Goal: Information Seeking & Learning: Learn about a topic

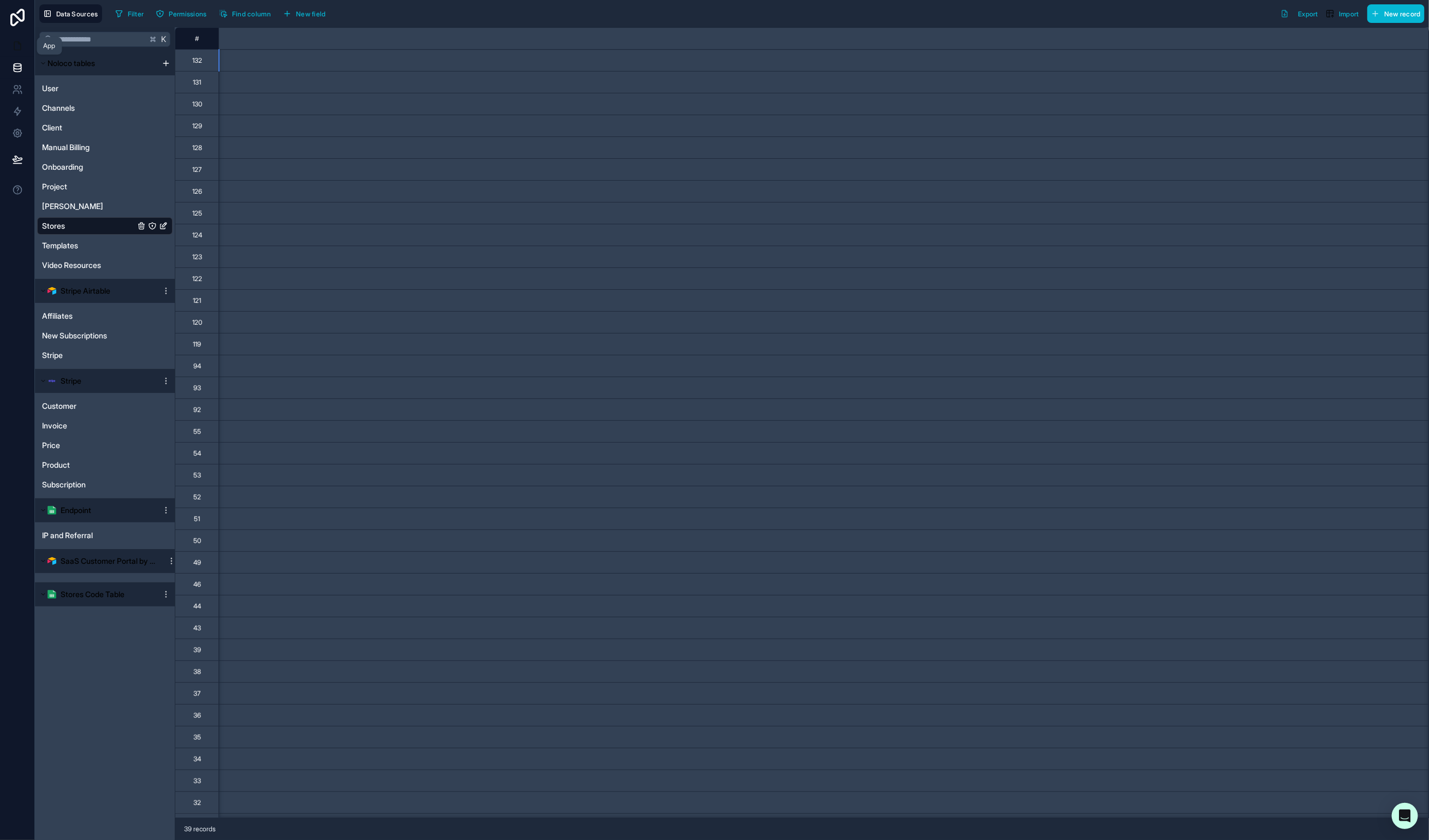
scroll to position [0, 11030]
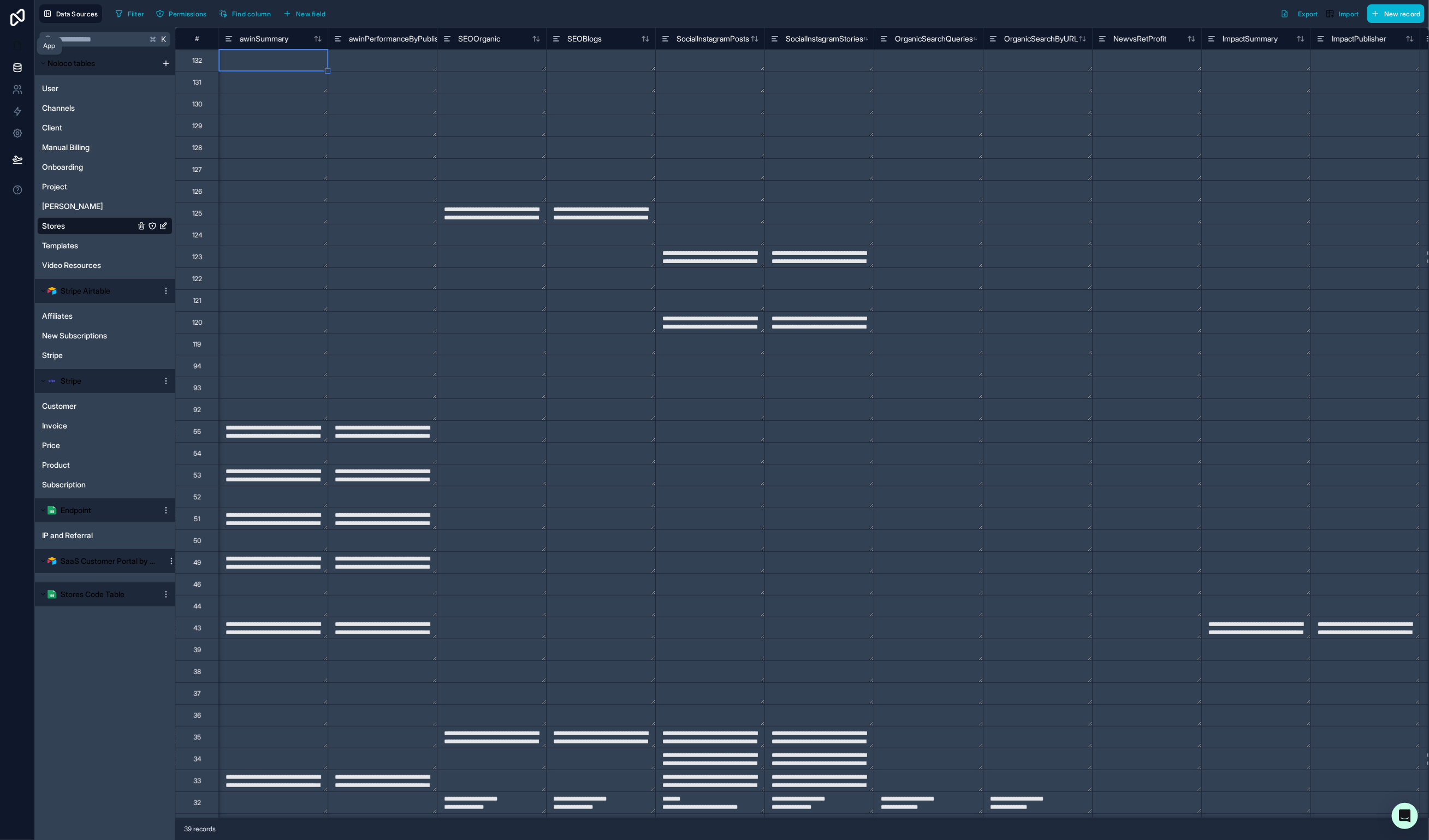
click at [23, 45] on link at bounding box center [17, 45] width 34 height 22
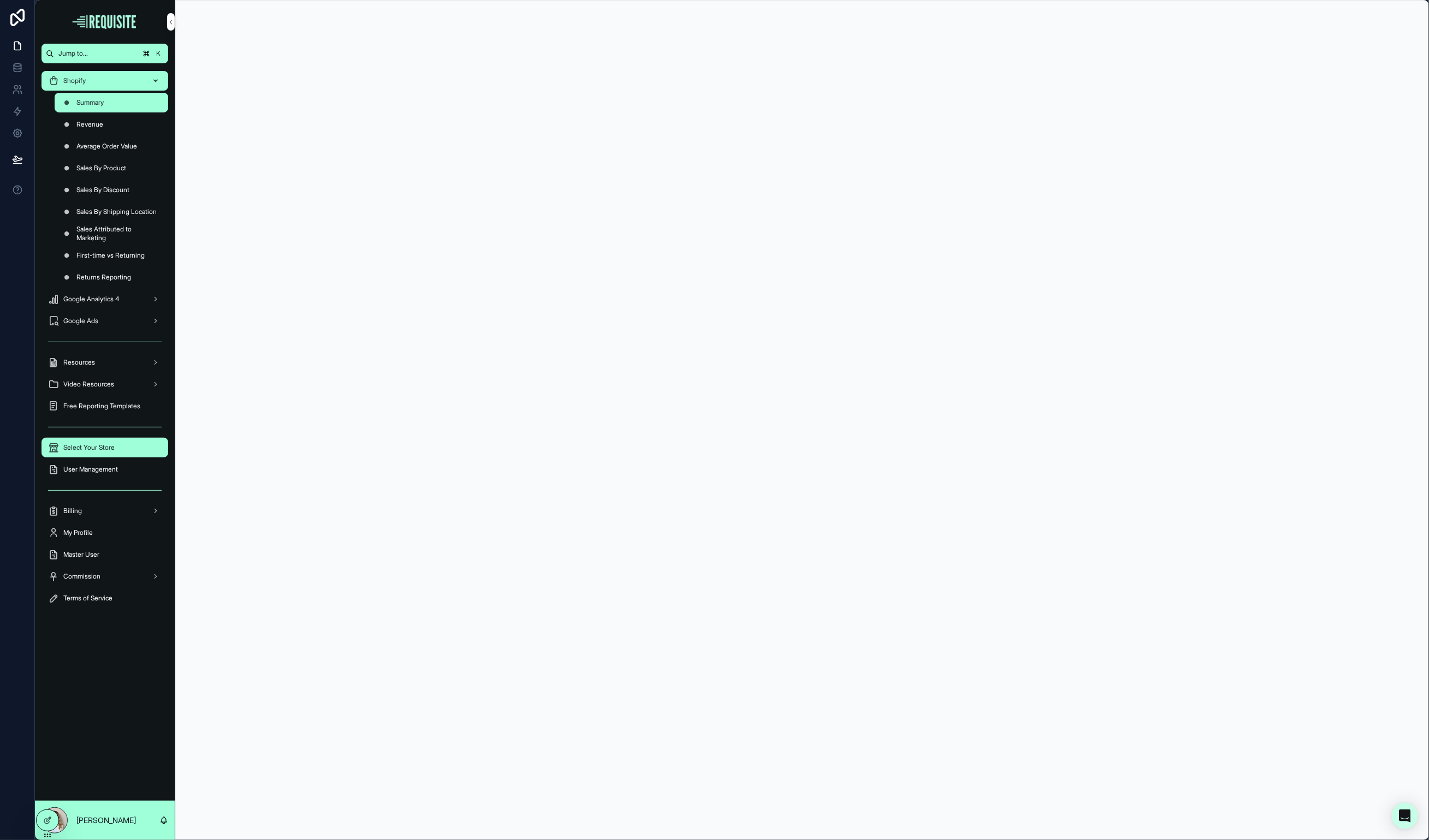
click at [106, 453] on div "Select Your Store" at bounding box center [104, 448] width 113 height 18
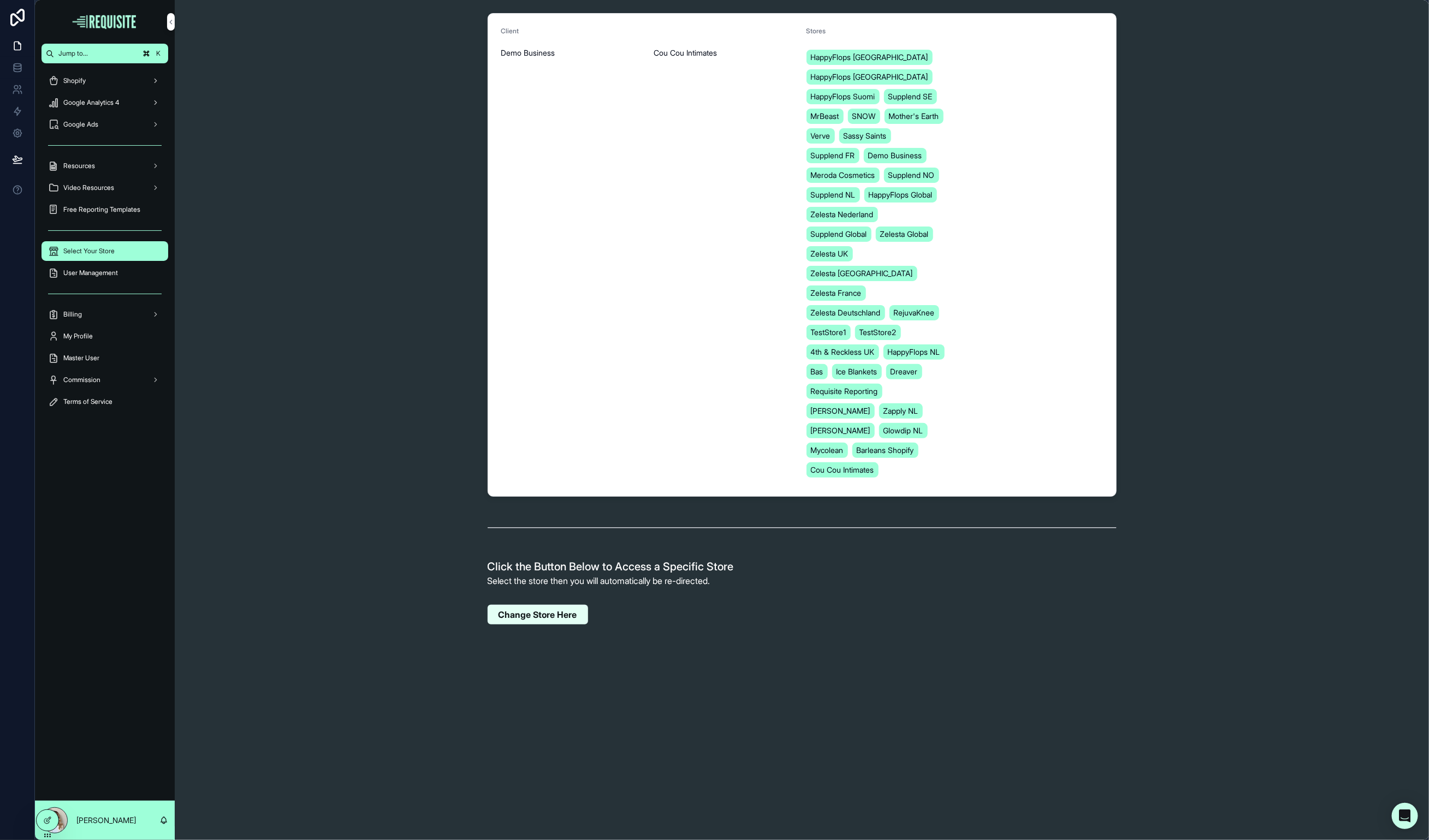
click at [520, 613] on span "Change Store Here" at bounding box center [538, 615] width 79 height 11
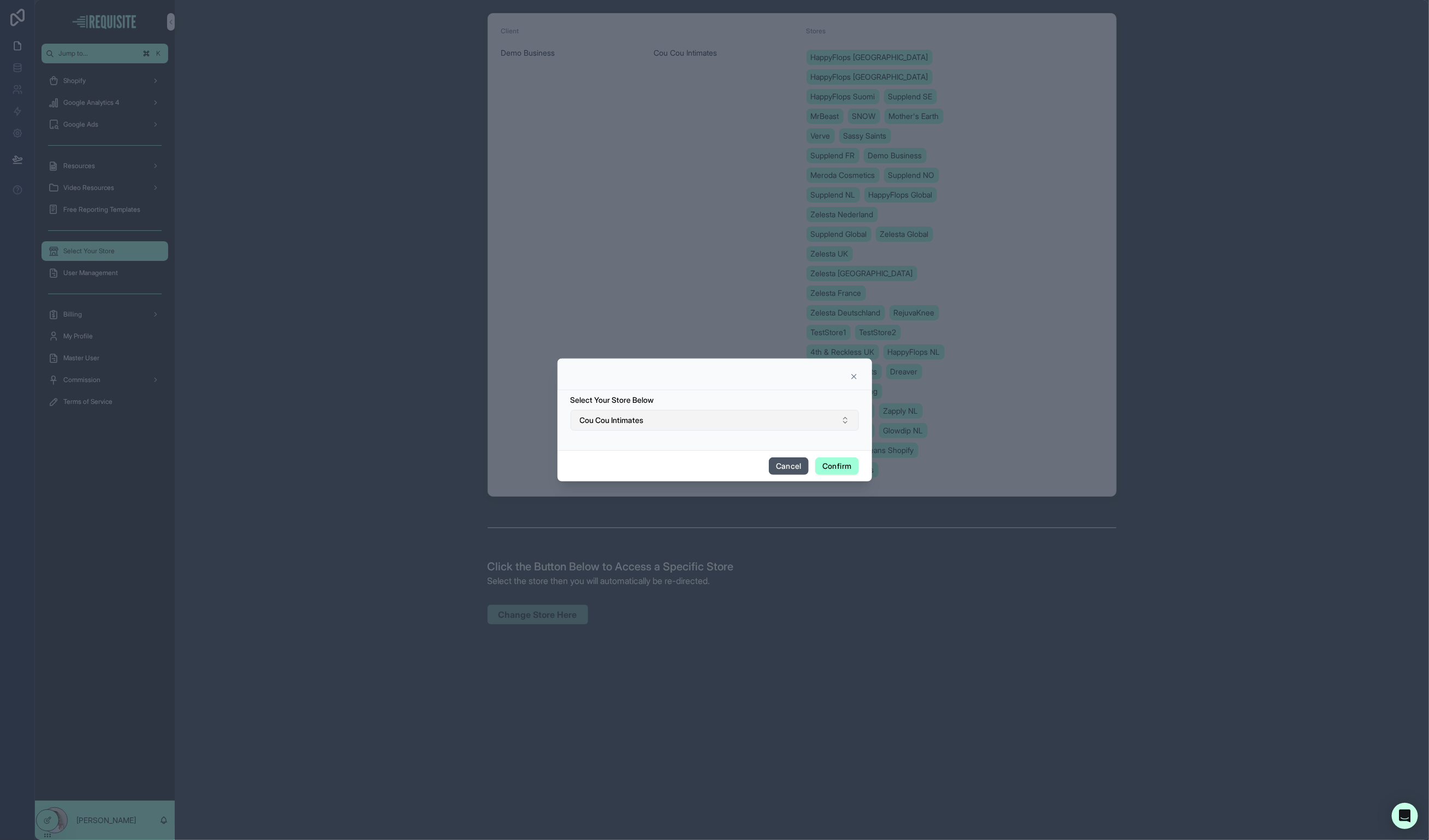
click at [672, 427] on button "Cou Cou Intimates" at bounding box center [715, 421] width 288 height 21
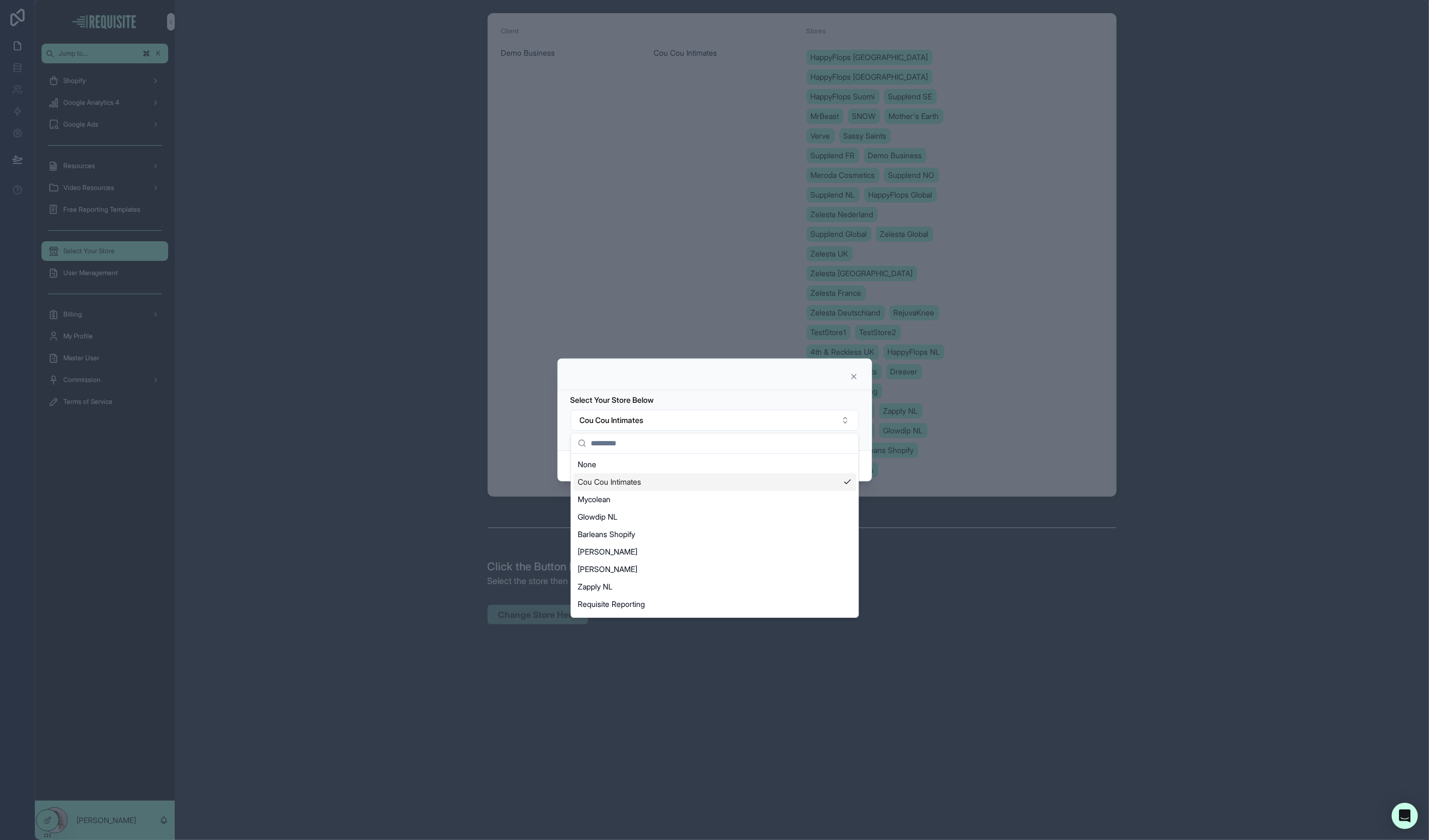
click at [653, 486] on div "Cou Cou Intimates" at bounding box center [715, 482] width 283 height 18
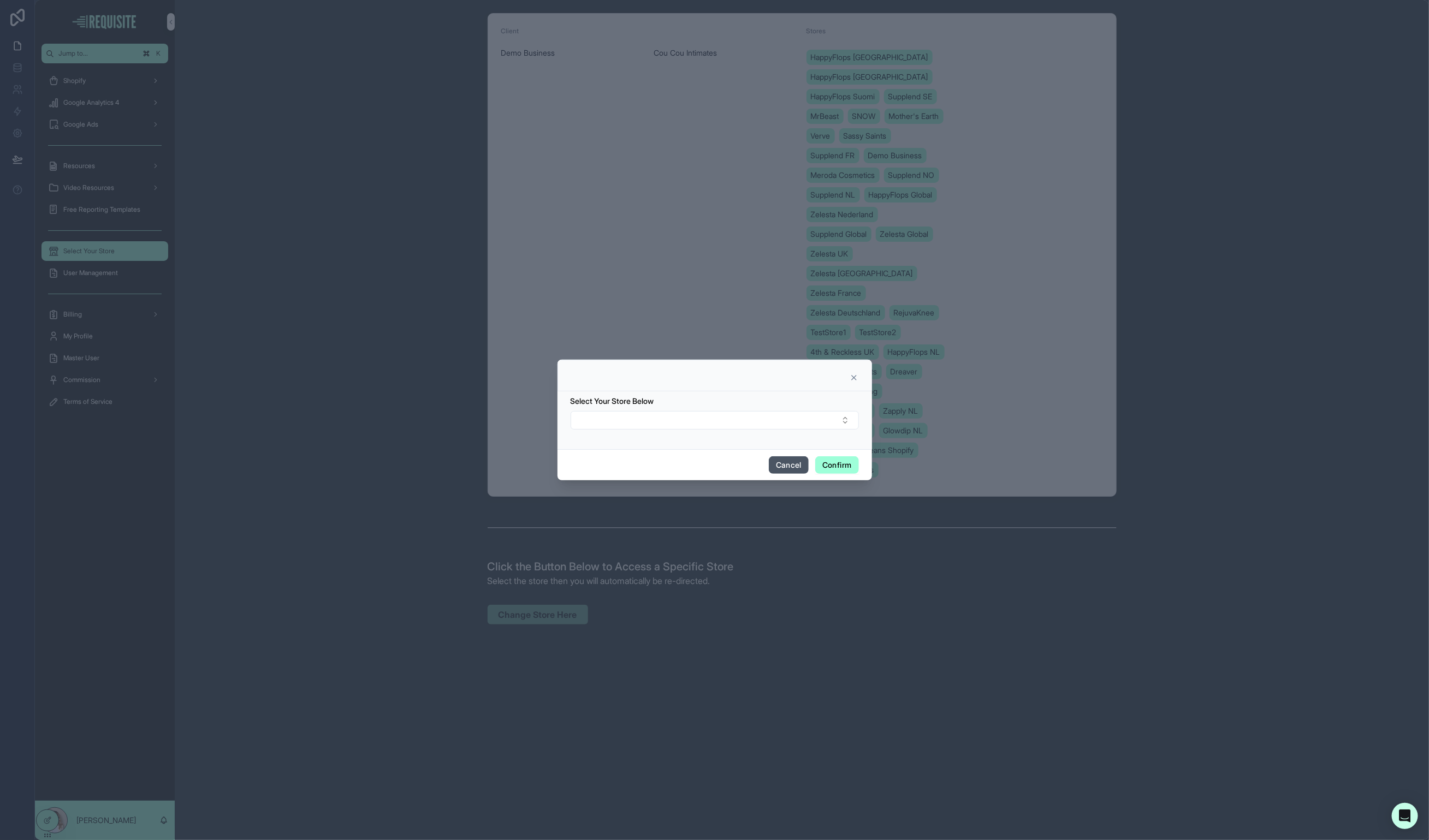
click at [838, 469] on button "Confirm" at bounding box center [837, 465] width 43 height 18
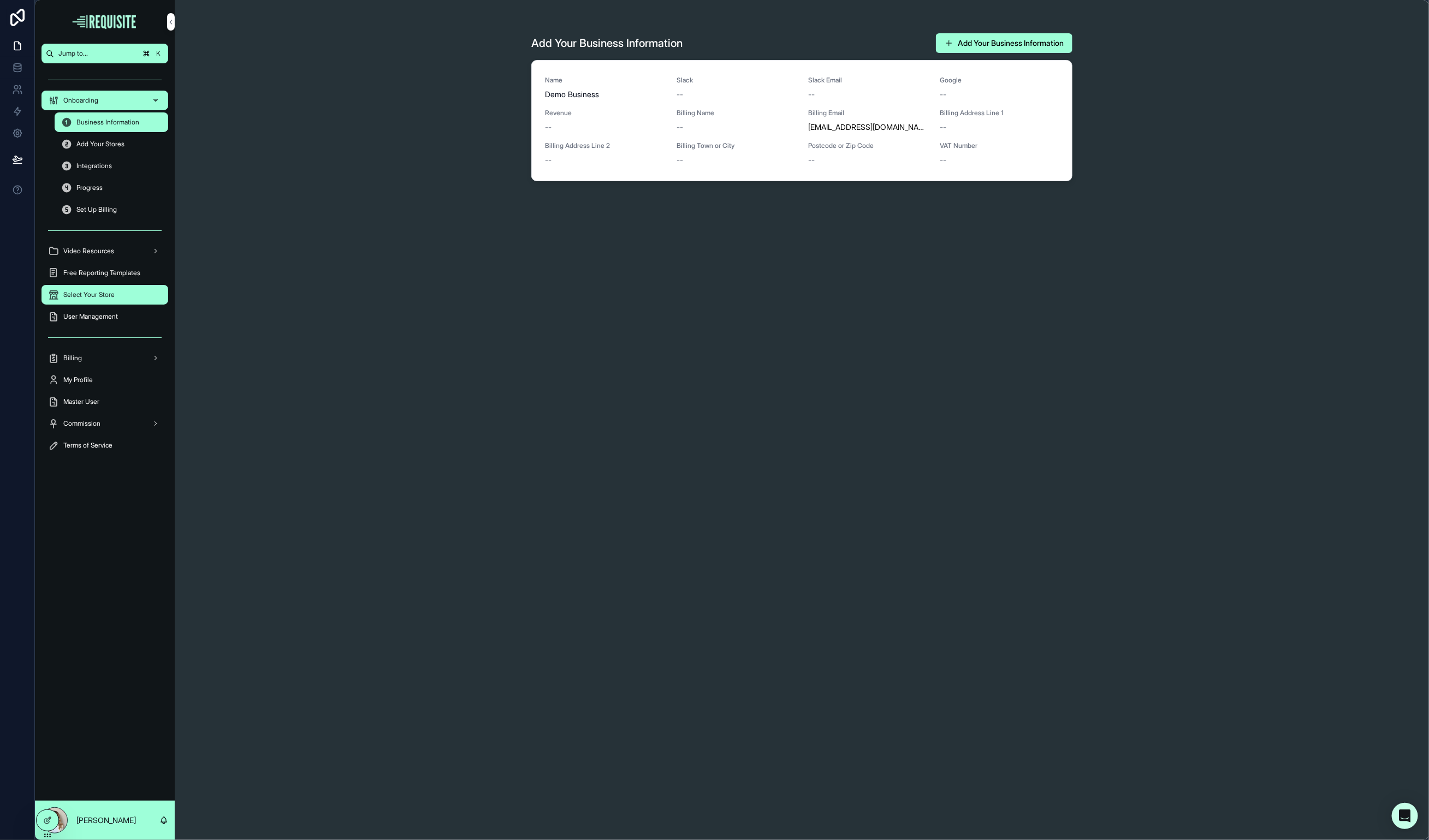
click at [83, 289] on div "Select Your Store" at bounding box center [104, 295] width 113 height 18
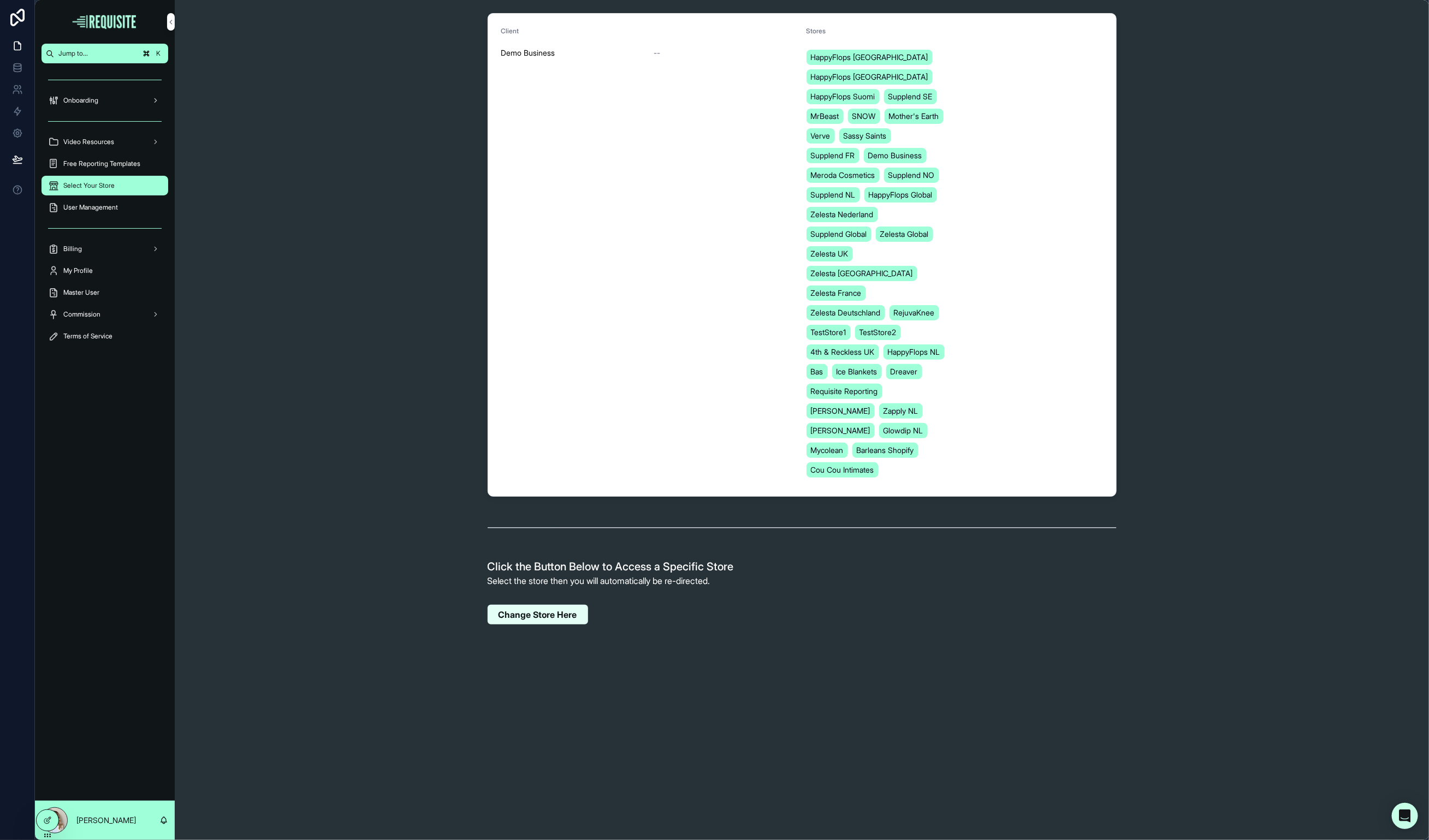
click at [543, 609] on span "Change Store Here" at bounding box center [538, 615] width 79 height 11
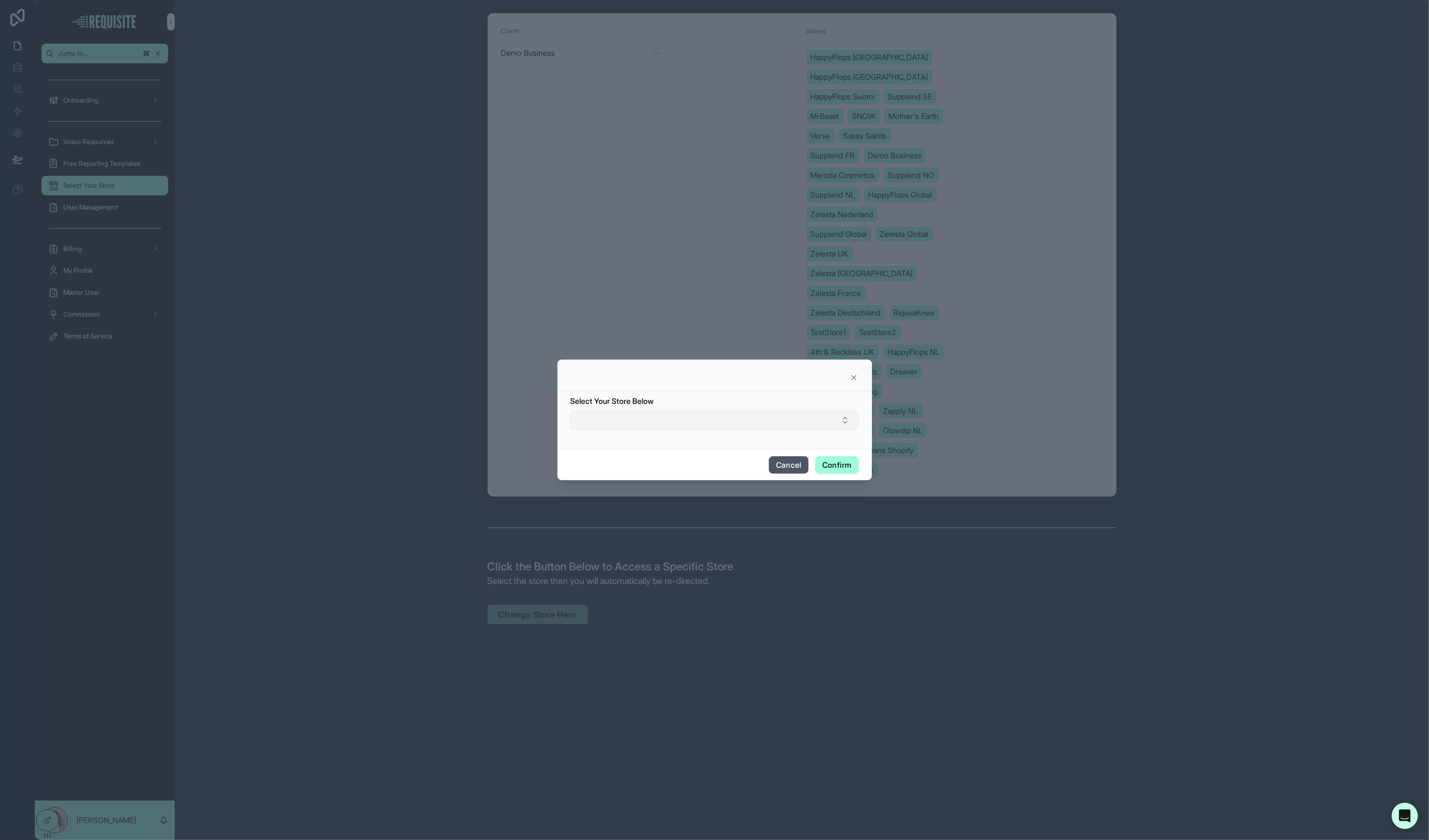
click at [646, 428] on button "Select Button" at bounding box center [715, 420] width 288 height 18
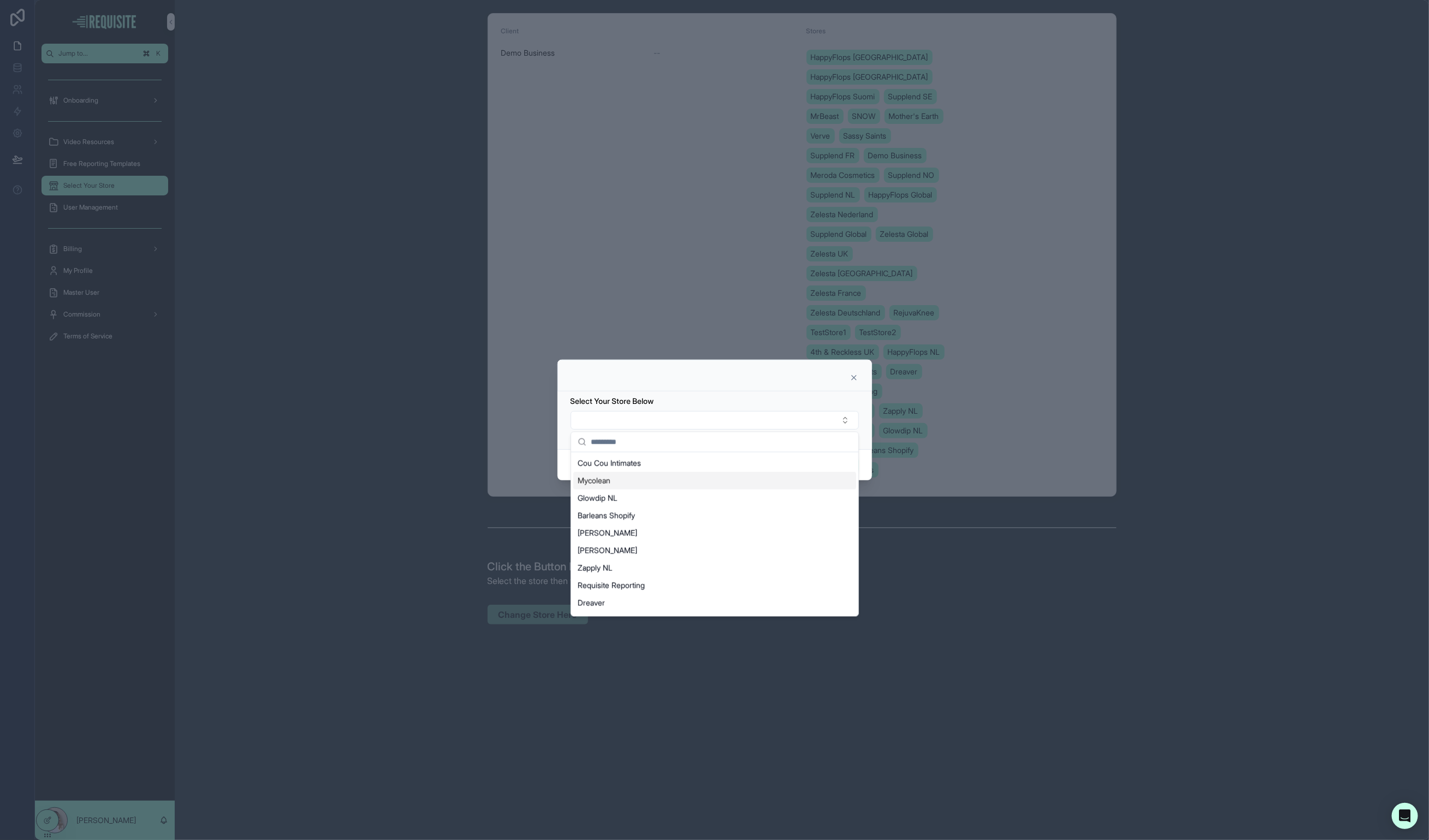
click at [627, 482] on div "Mycolean" at bounding box center [715, 481] width 283 height 18
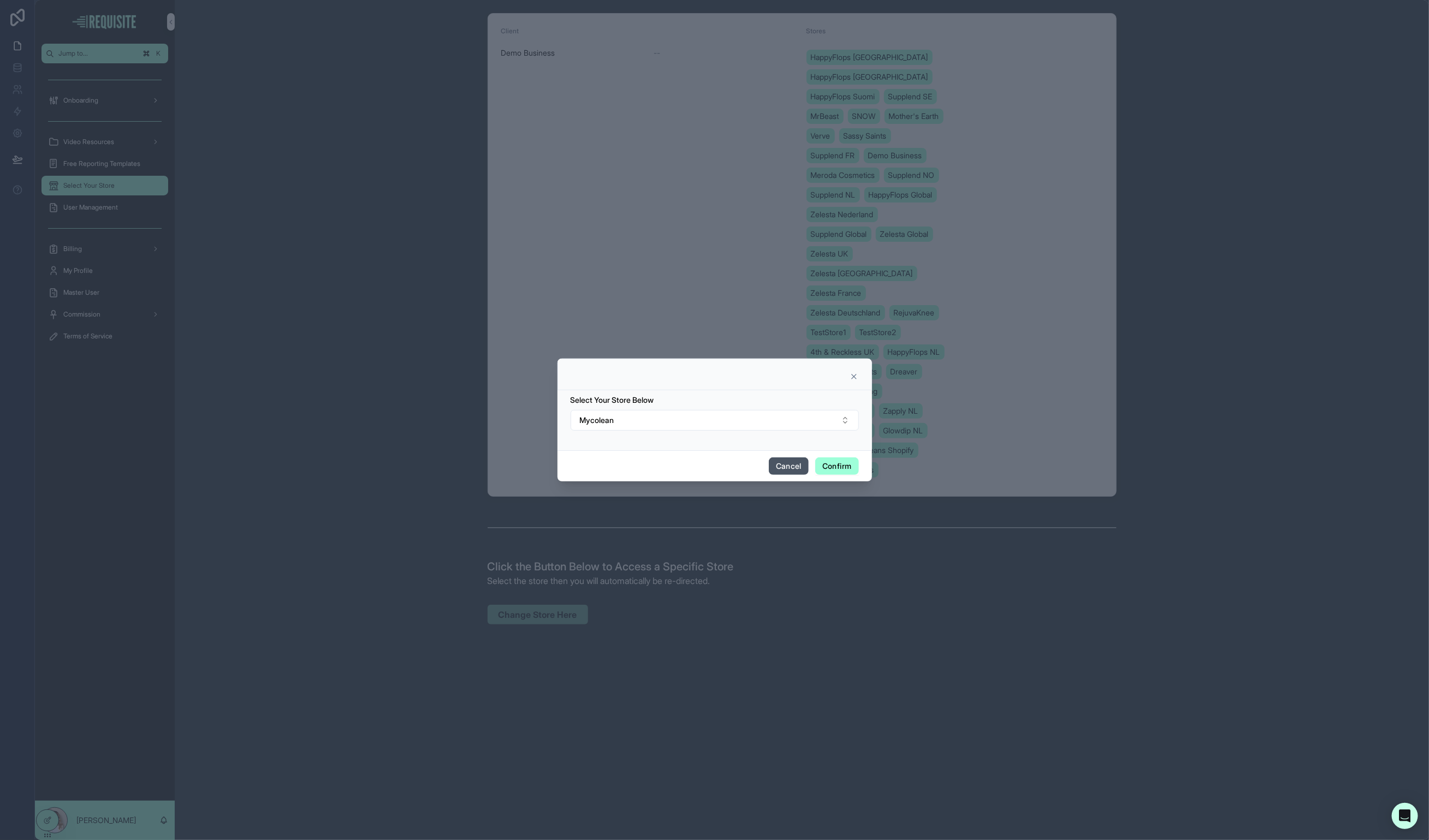
click at [827, 463] on button "Confirm" at bounding box center [837, 466] width 43 height 18
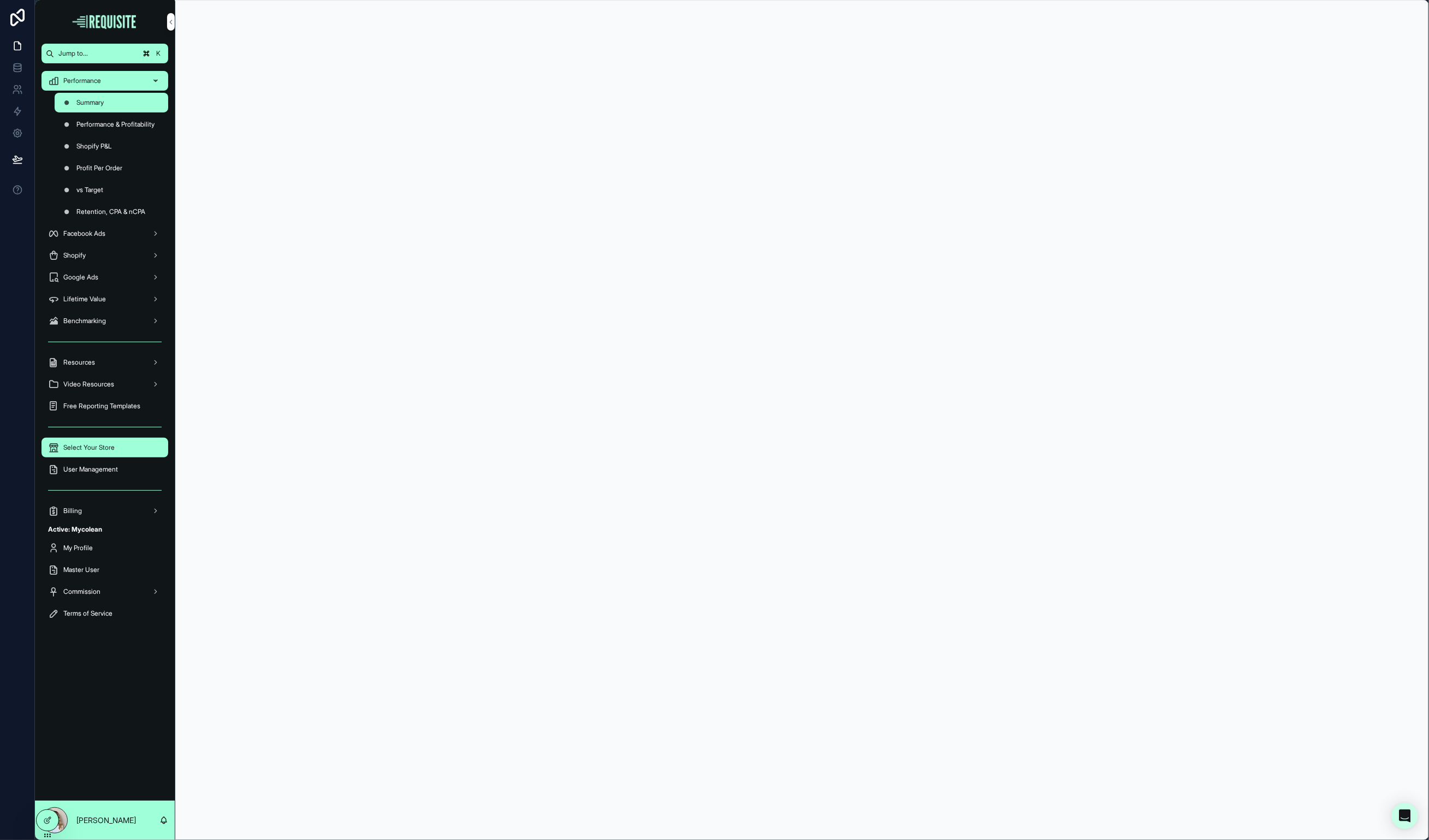
click at [111, 448] on span "Select Your Store" at bounding box center [89, 447] width 51 height 9
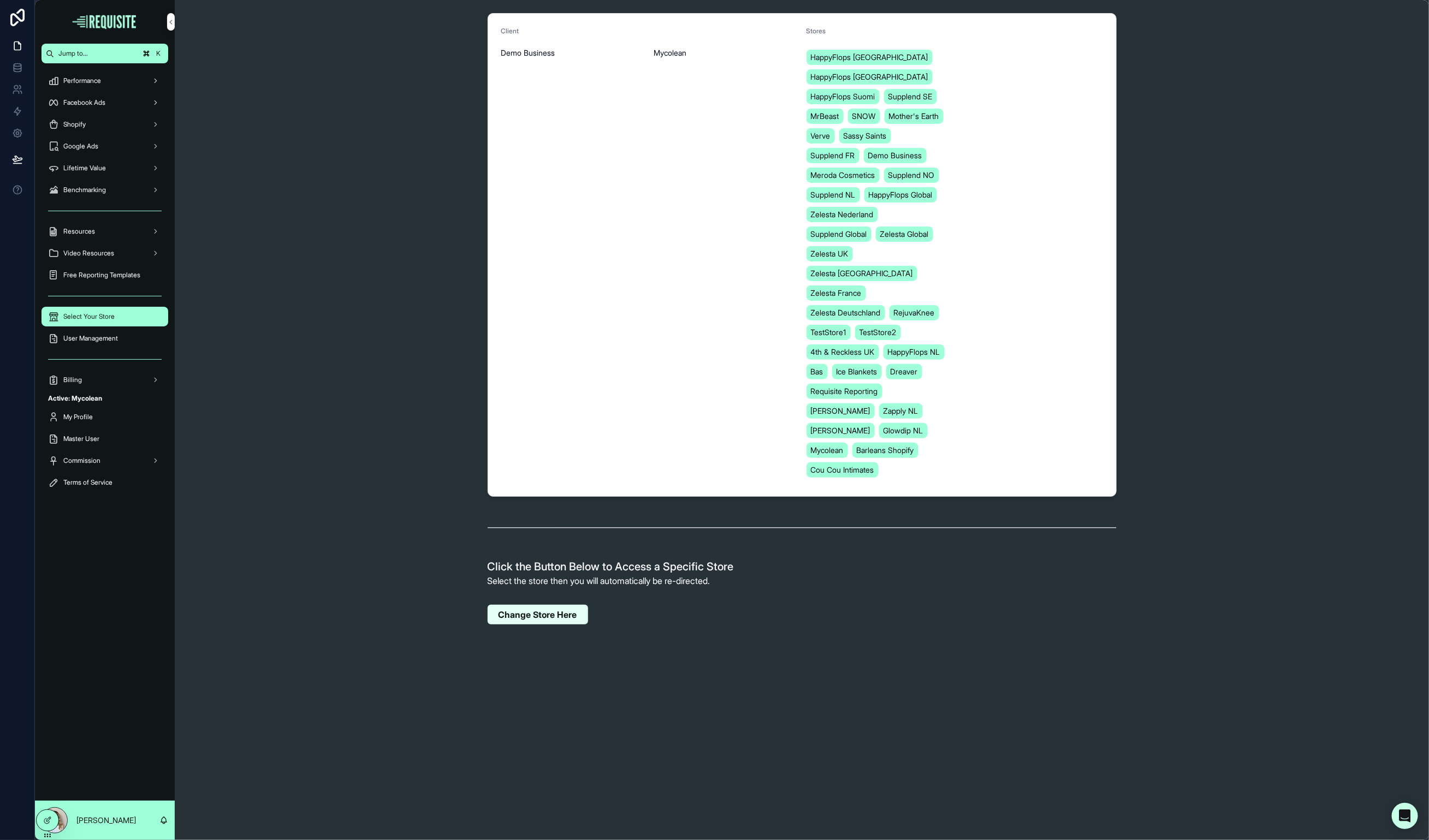
click at [559, 622] on button "Change Store Here" at bounding box center [538, 615] width 100 height 20
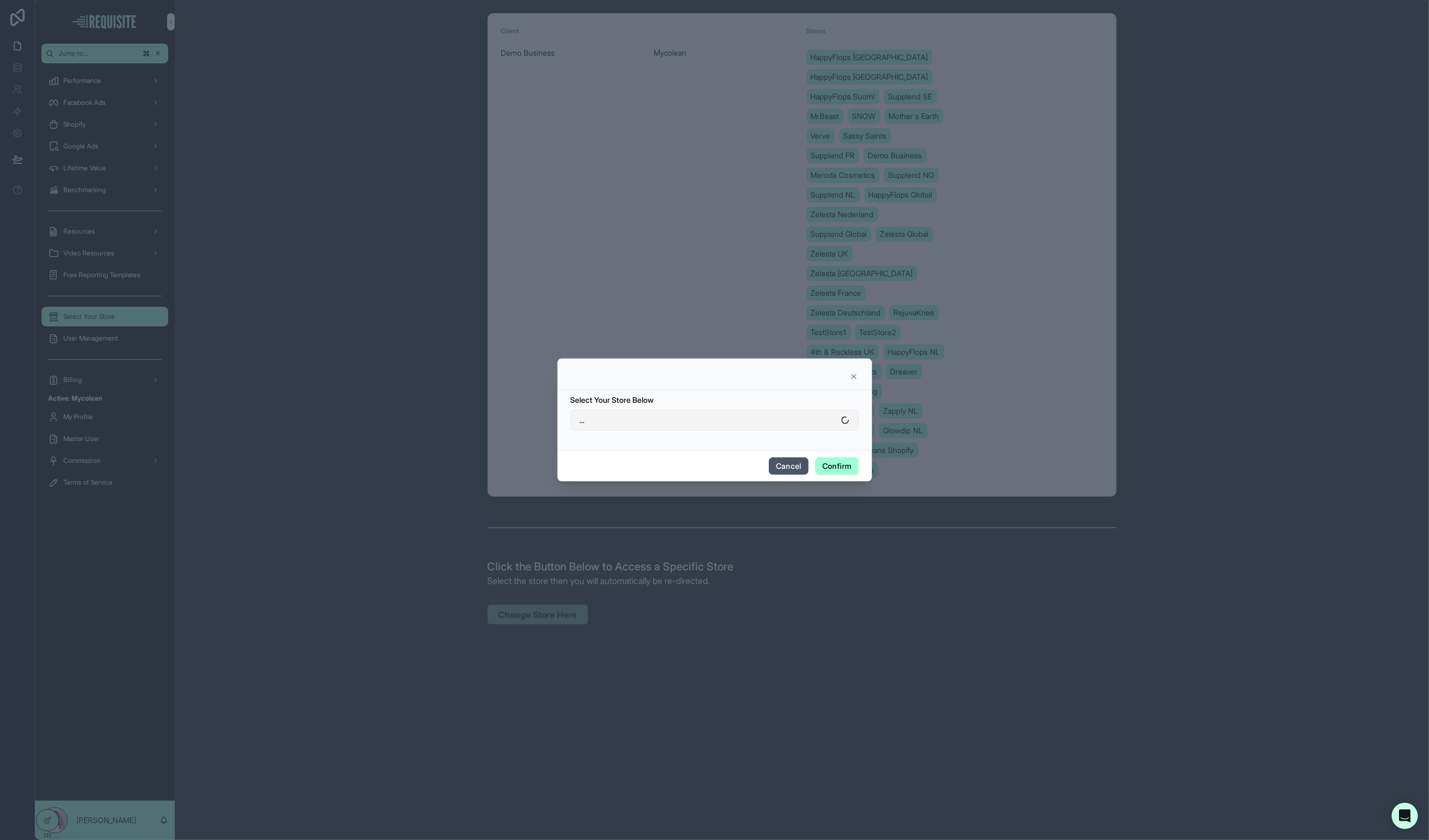
click at [675, 414] on button "..." at bounding box center [715, 421] width 288 height 21
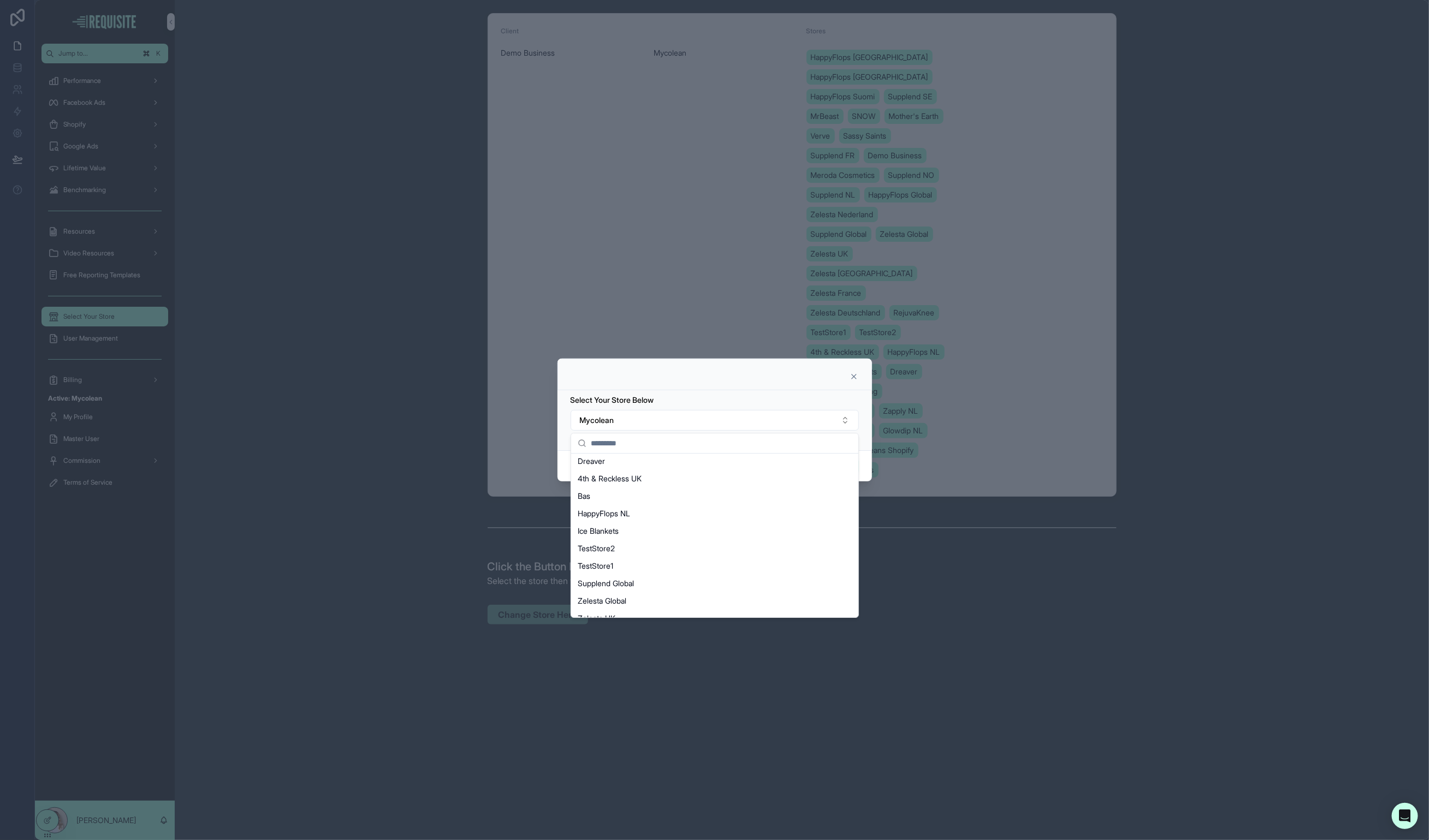
scroll to position [209, 0]
click at [652, 553] on div "Zelesta Global" at bounding box center [715, 552] width 283 height 18
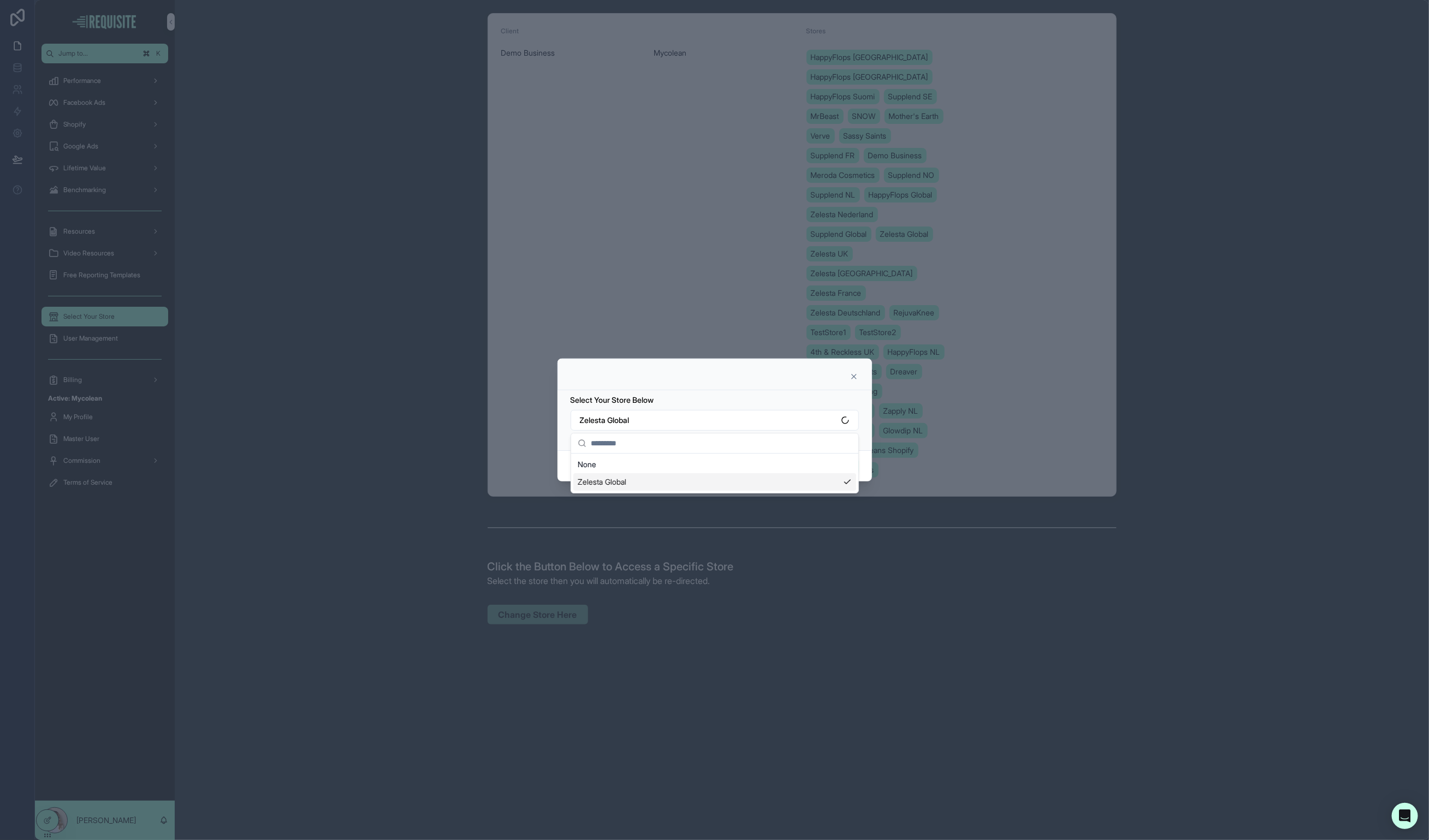
scroll to position [0, 0]
click at [826, 470] on button "Confirm" at bounding box center [837, 466] width 43 height 18
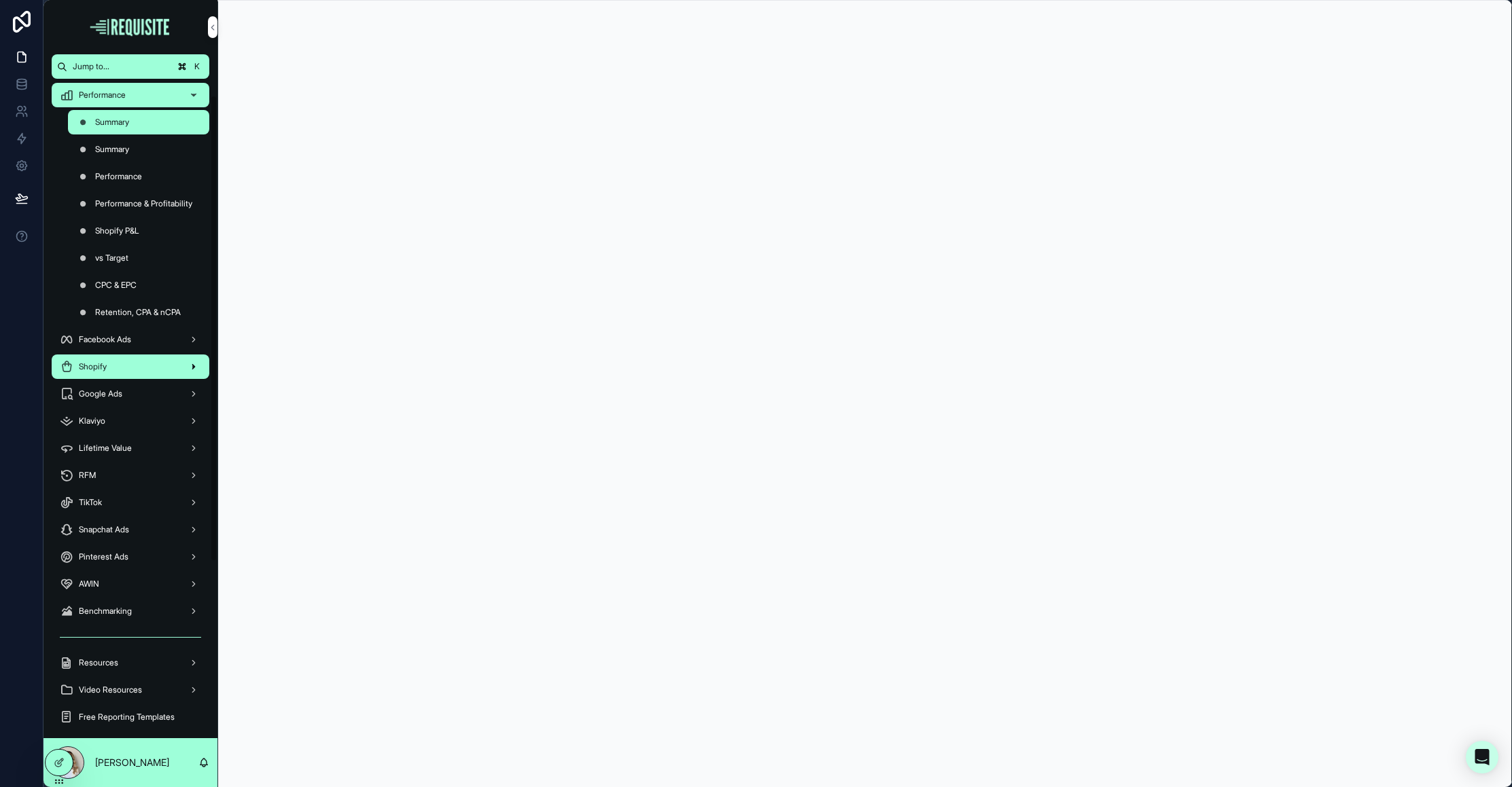
scroll to position [25, 0]
click at [125, 509] on div "TikTok" at bounding box center [130, 502] width 141 height 22
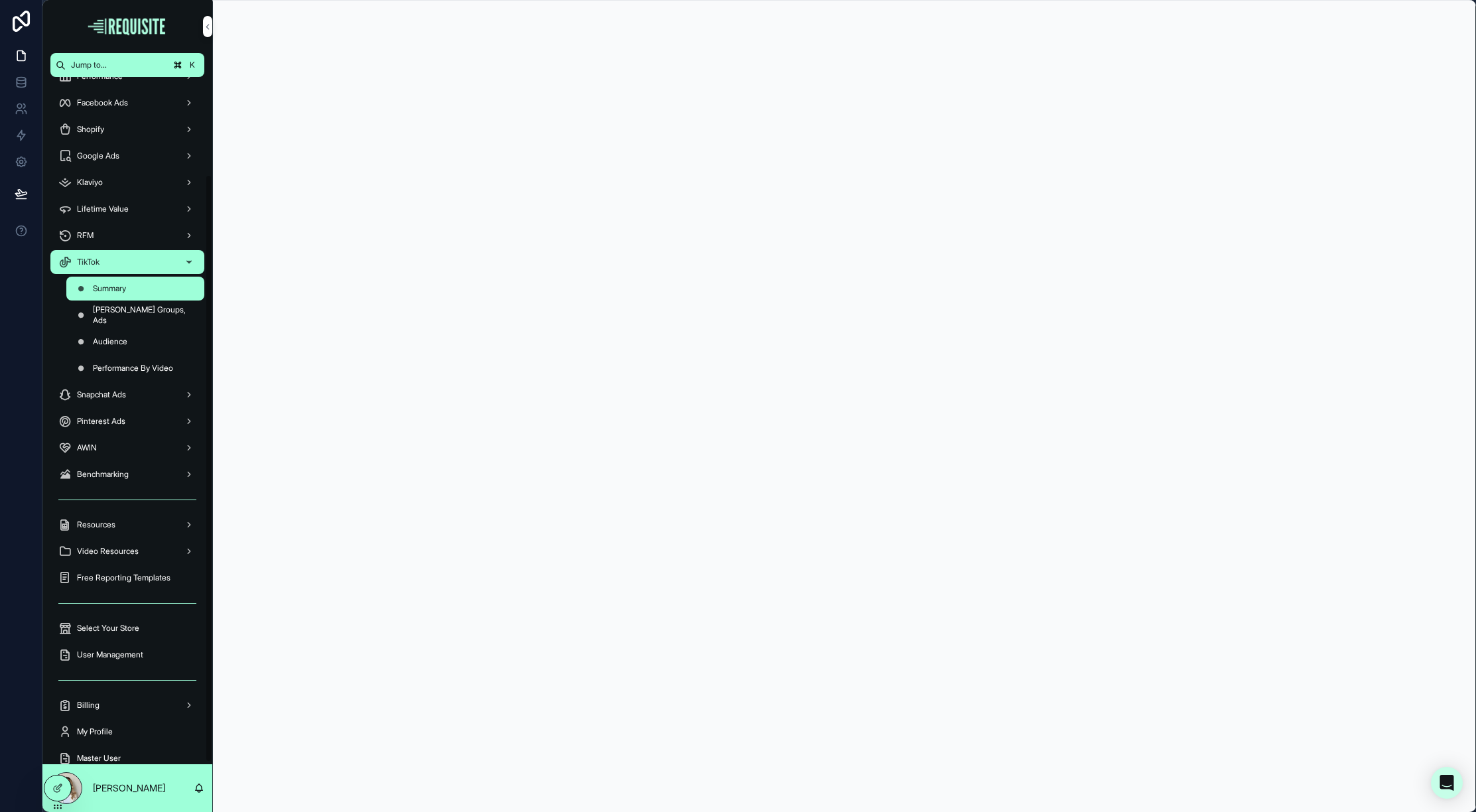
scroll to position [116, 0]
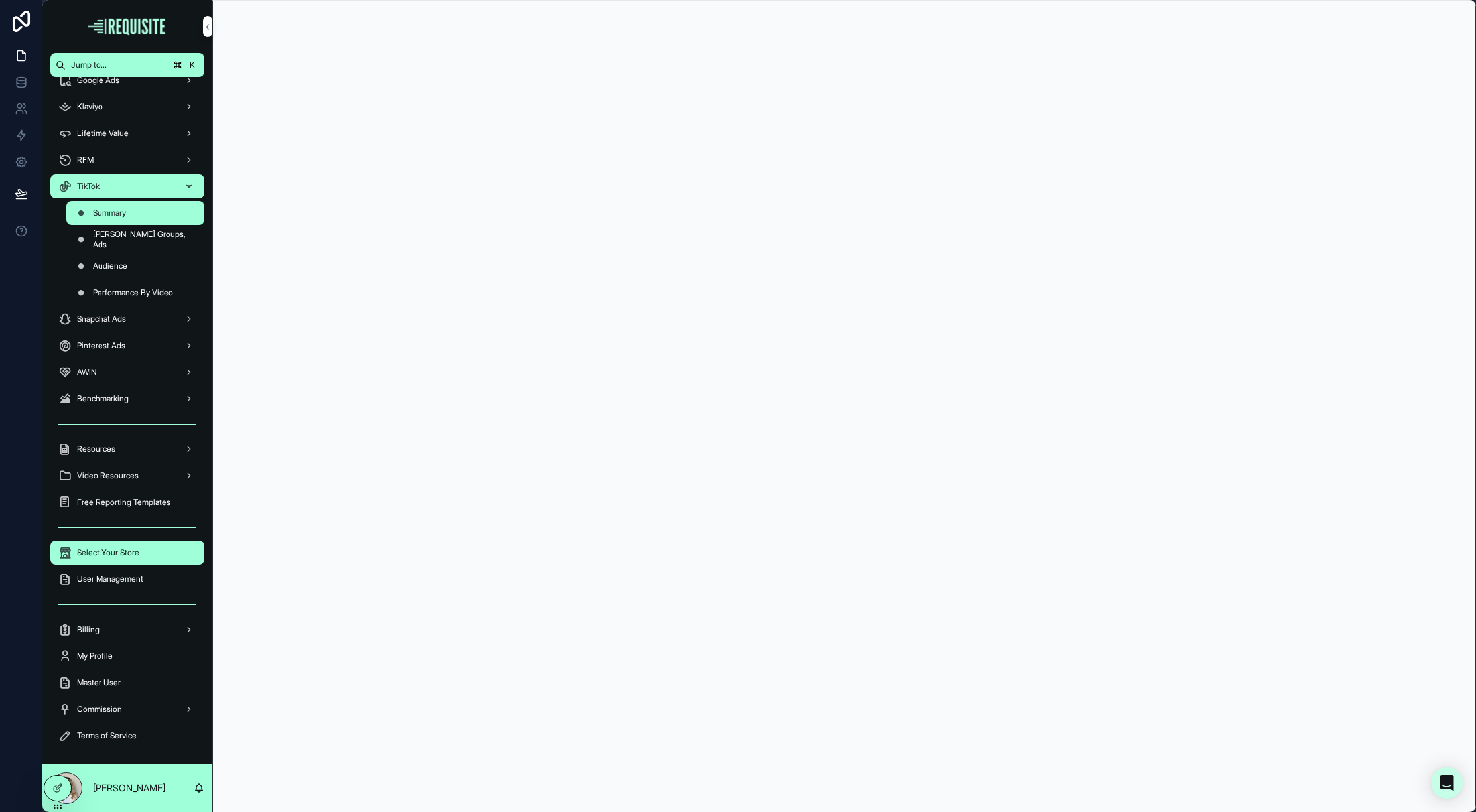
click at [128, 553] on span "Select Your Store" at bounding box center [108, 552] width 62 height 10
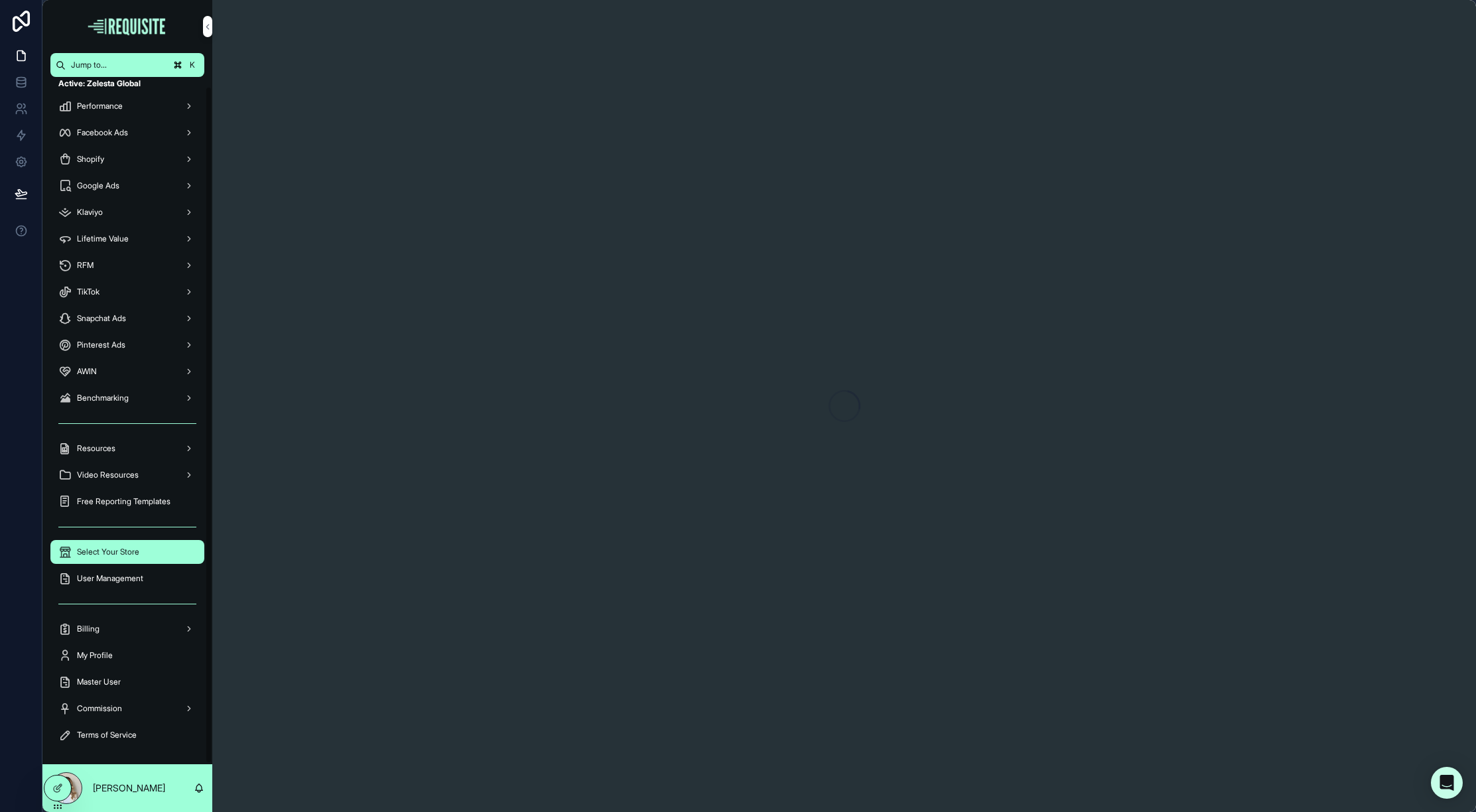
scroll to position [10, 0]
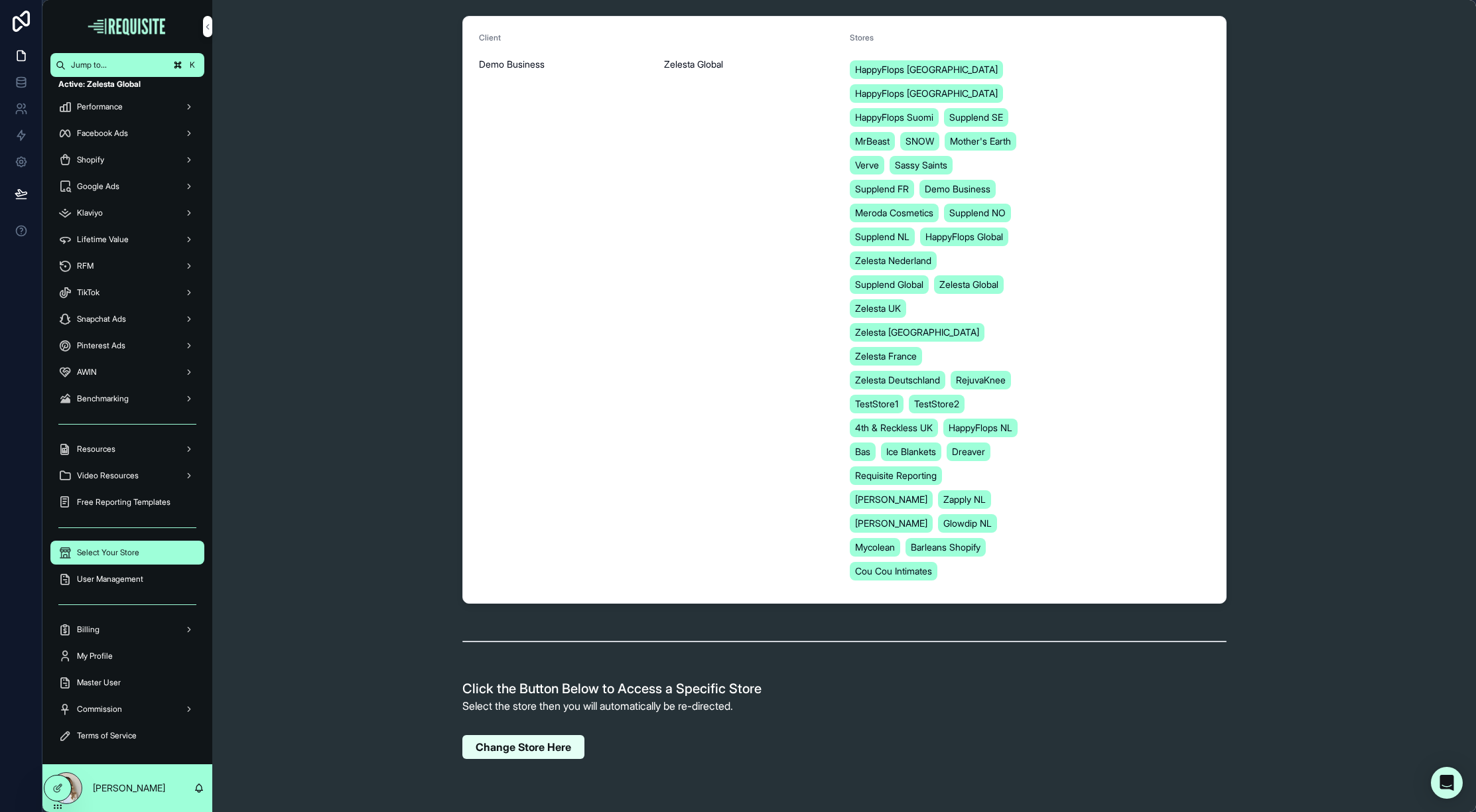
click at [534, 740] on span "Change Store Here" at bounding box center [523, 747] width 96 height 14
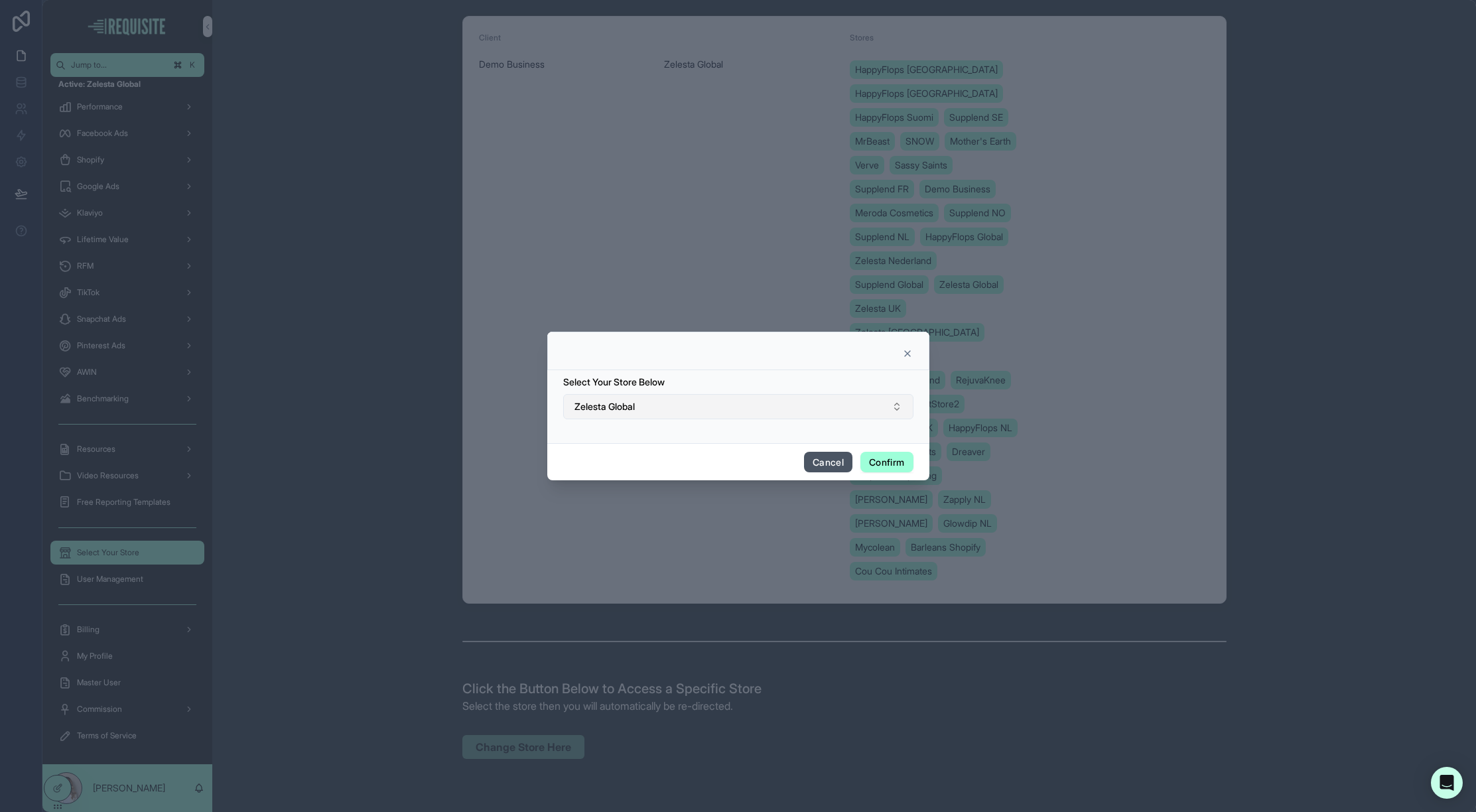
click at [634, 408] on span "Zelesta Global" at bounding box center [605, 406] width 61 height 14
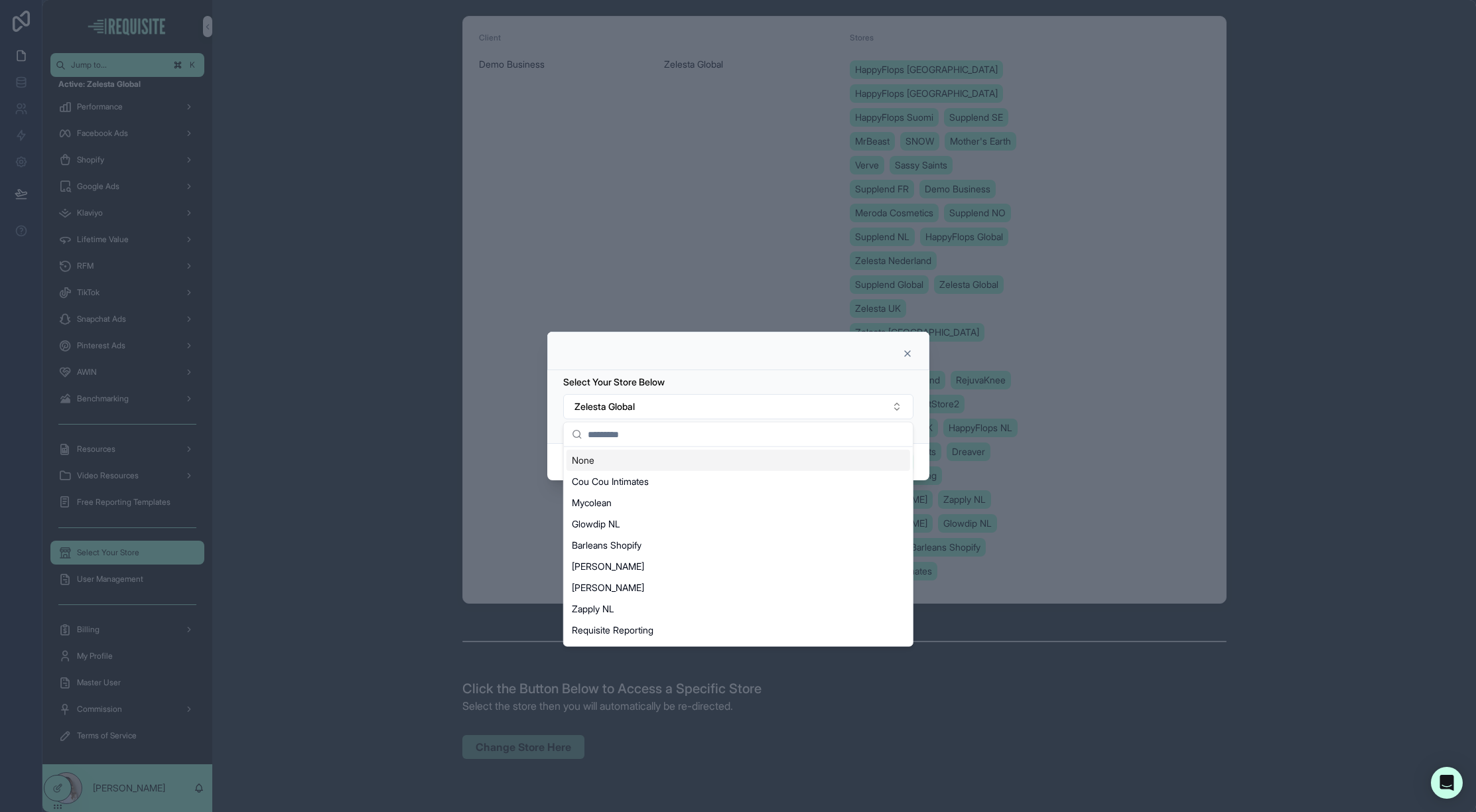
click at [643, 439] on input "text" at bounding box center [746, 435] width 317 height 24
click at [659, 486] on div "Cou Cou Intimates" at bounding box center [738, 481] width 344 height 21
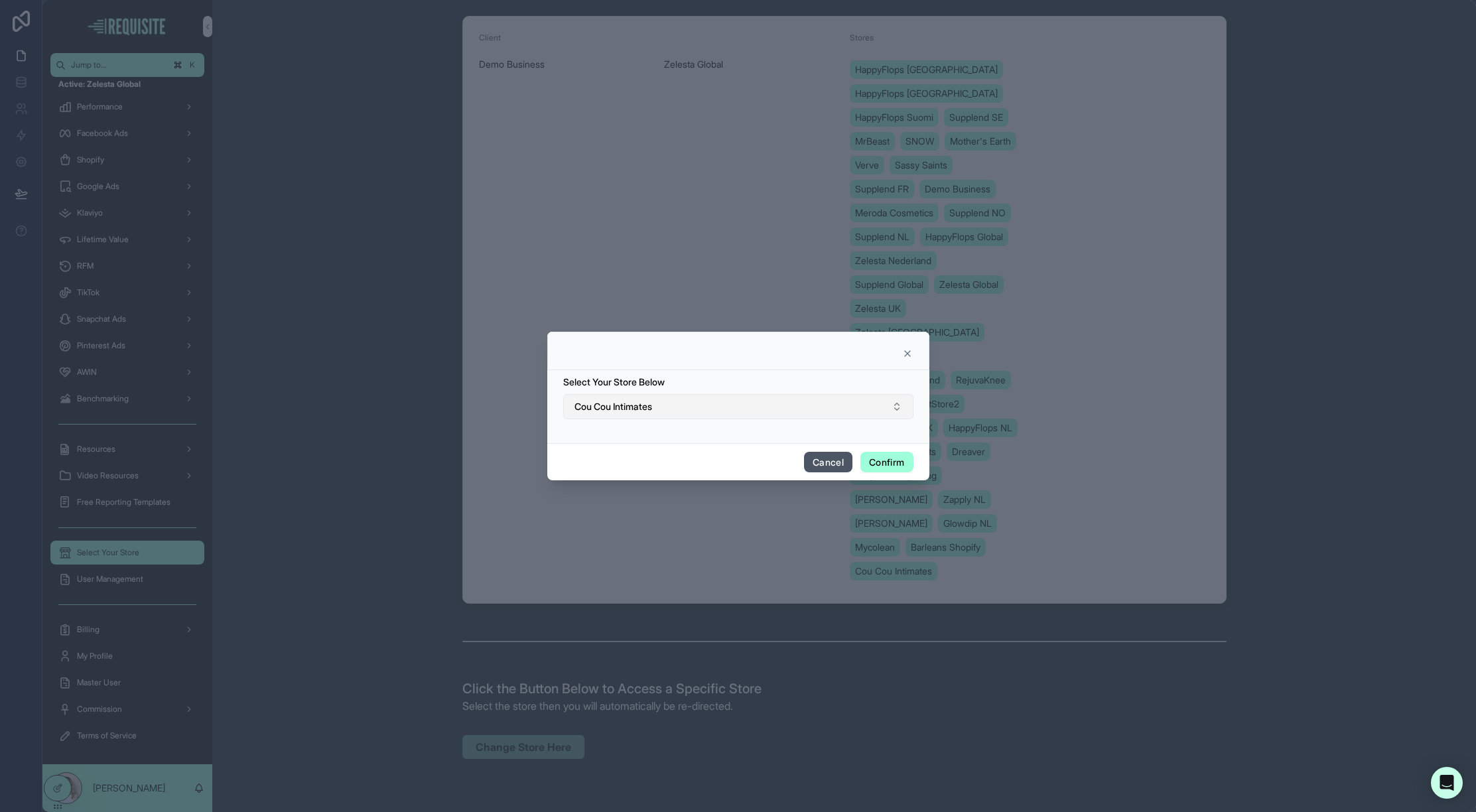
drag, startPoint x: 891, startPoint y: 467, endPoint x: 624, endPoint y: 399, distance: 275.5
click at [885, 469] on button "Confirm" at bounding box center [887, 462] width 53 height 21
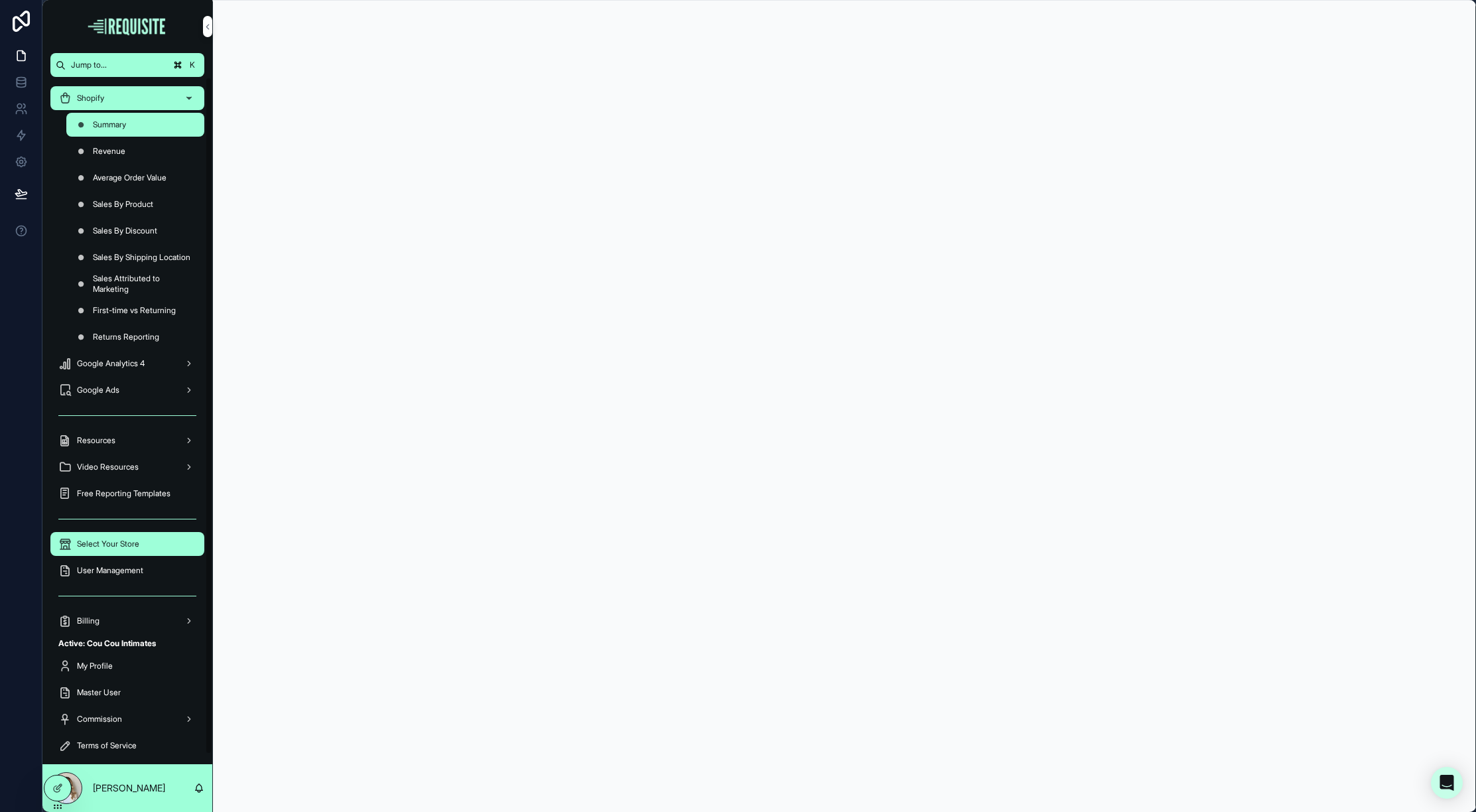
click at [119, 537] on div "Select Your Store" at bounding box center [127, 544] width 138 height 21
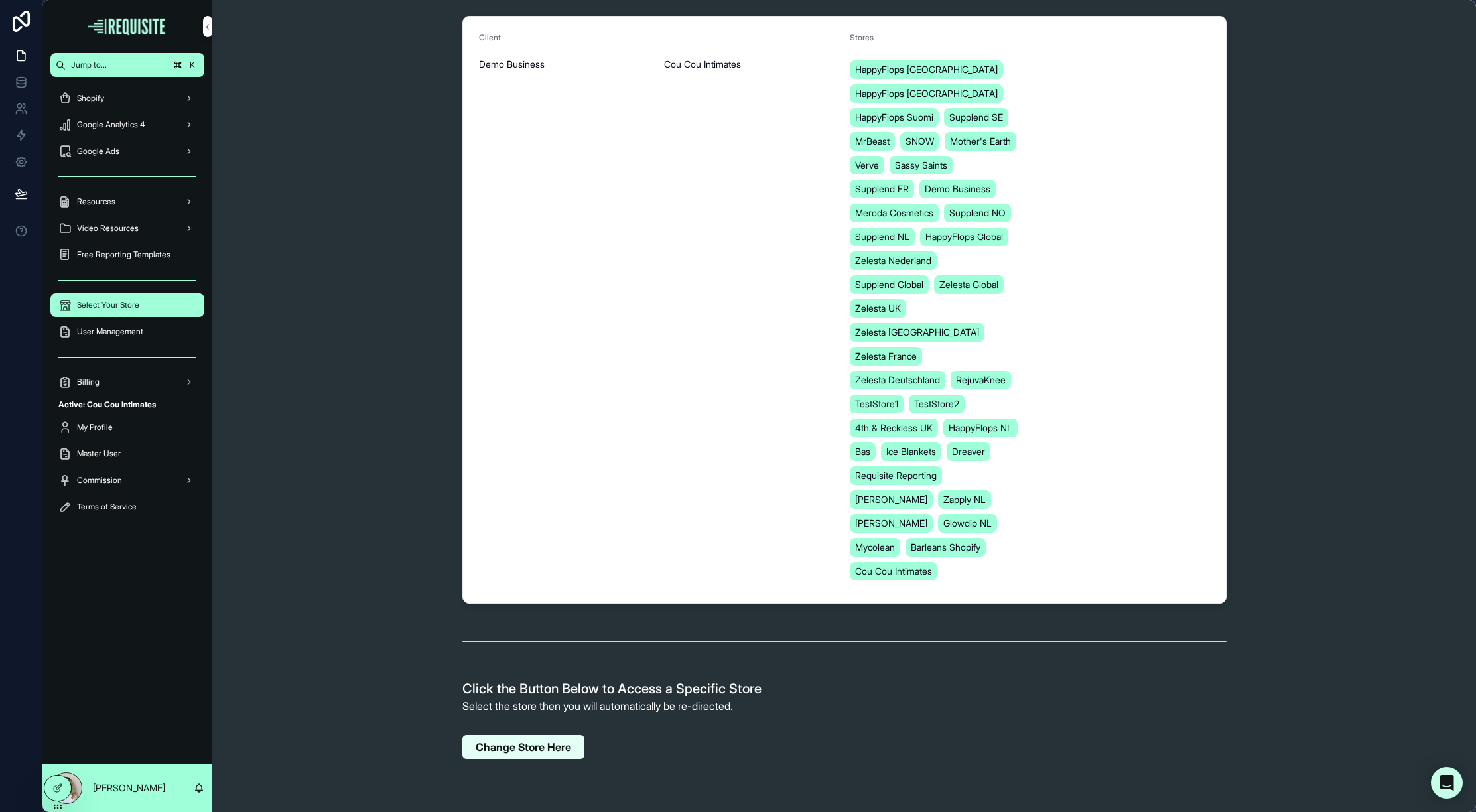
click at [515, 749] on span "Change Store Here" at bounding box center [523, 747] width 96 height 14
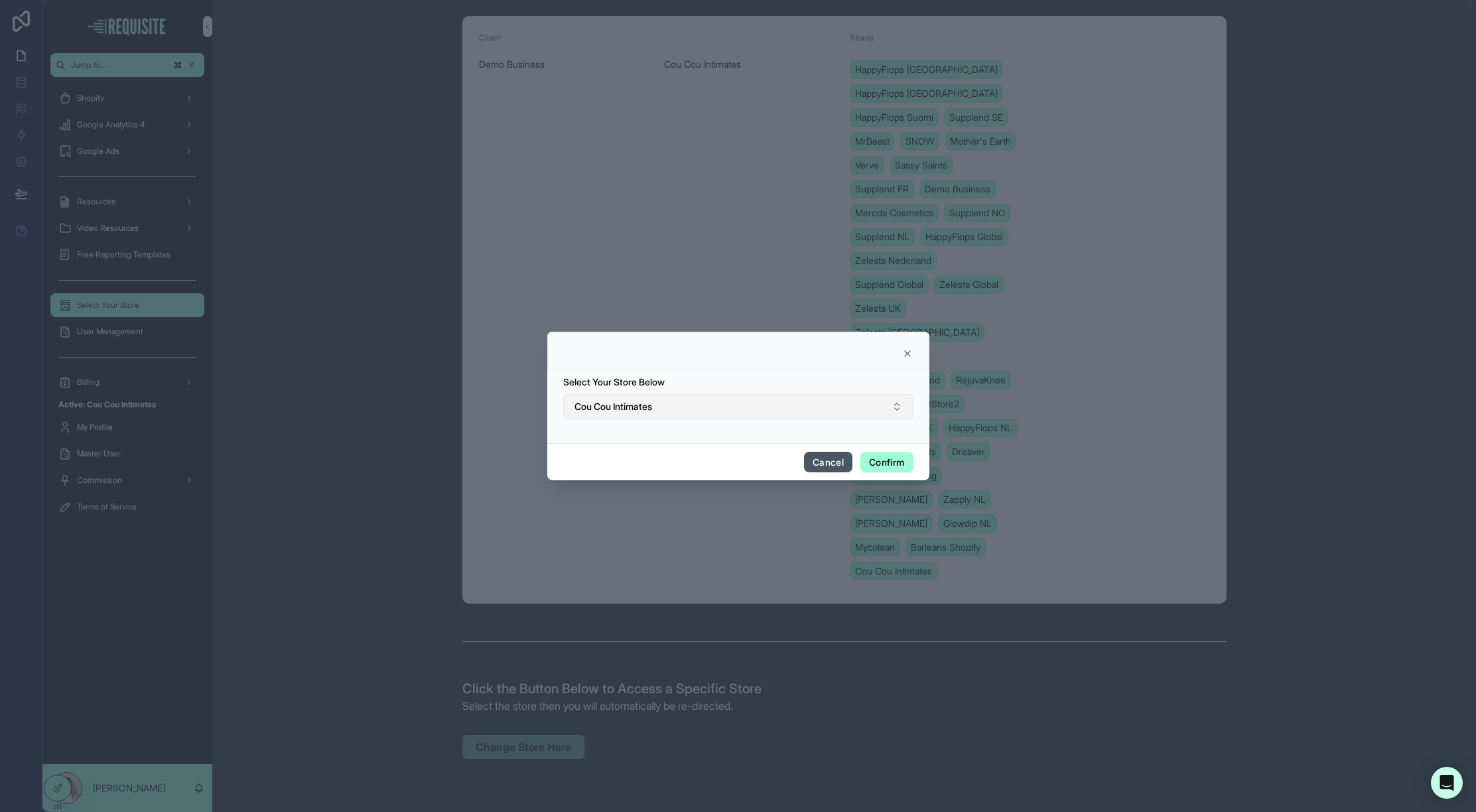
click at [711, 415] on button "Cou Cou Intimates" at bounding box center [738, 407] width 350 height 25
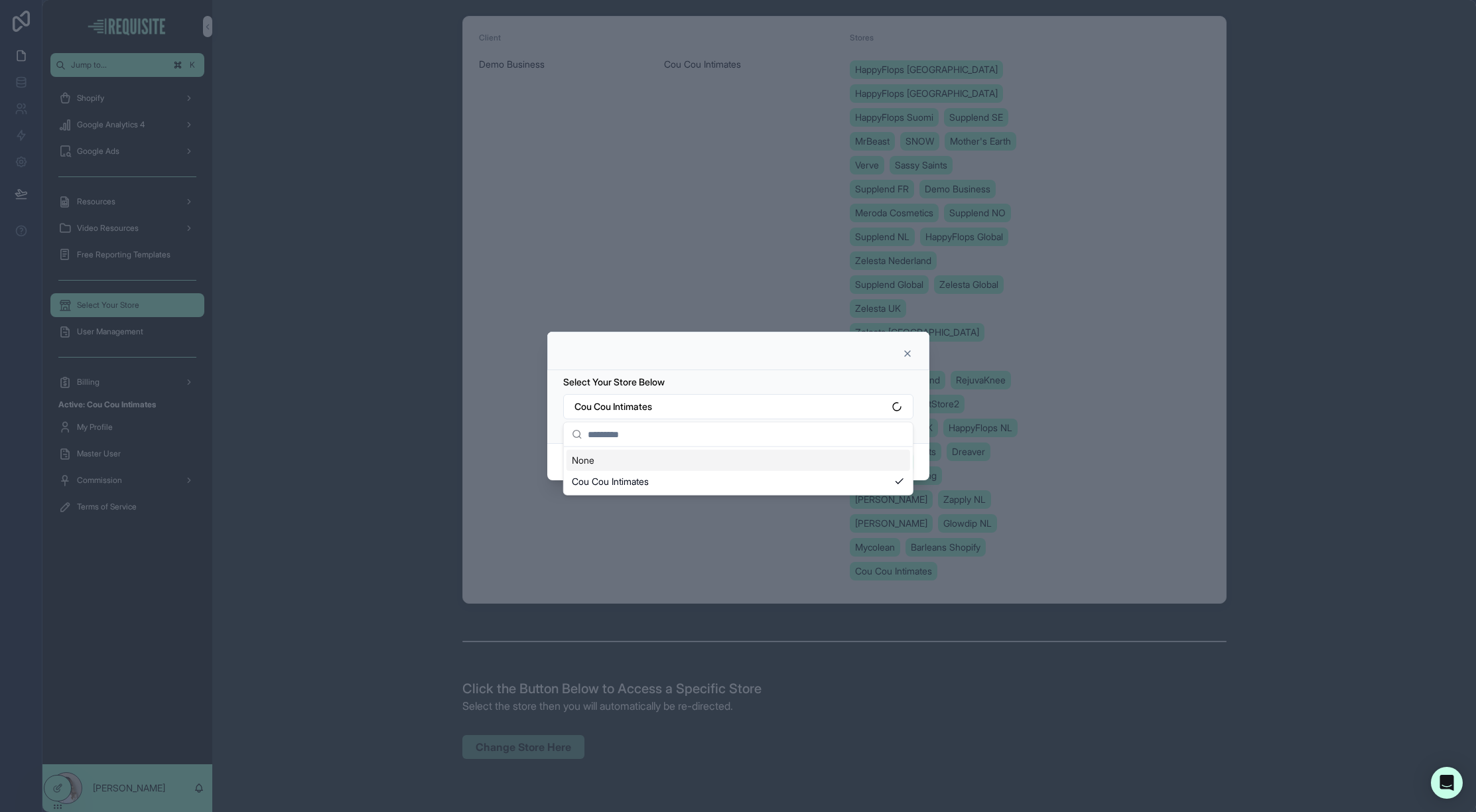
click at [379, 408] on div at bounding box center [738, 406] width 1476 height 812
click at [707, 422] on form "Select Your Store Below Cou Cou Intimates" at bounding box center [738, 404] width 350 height 57
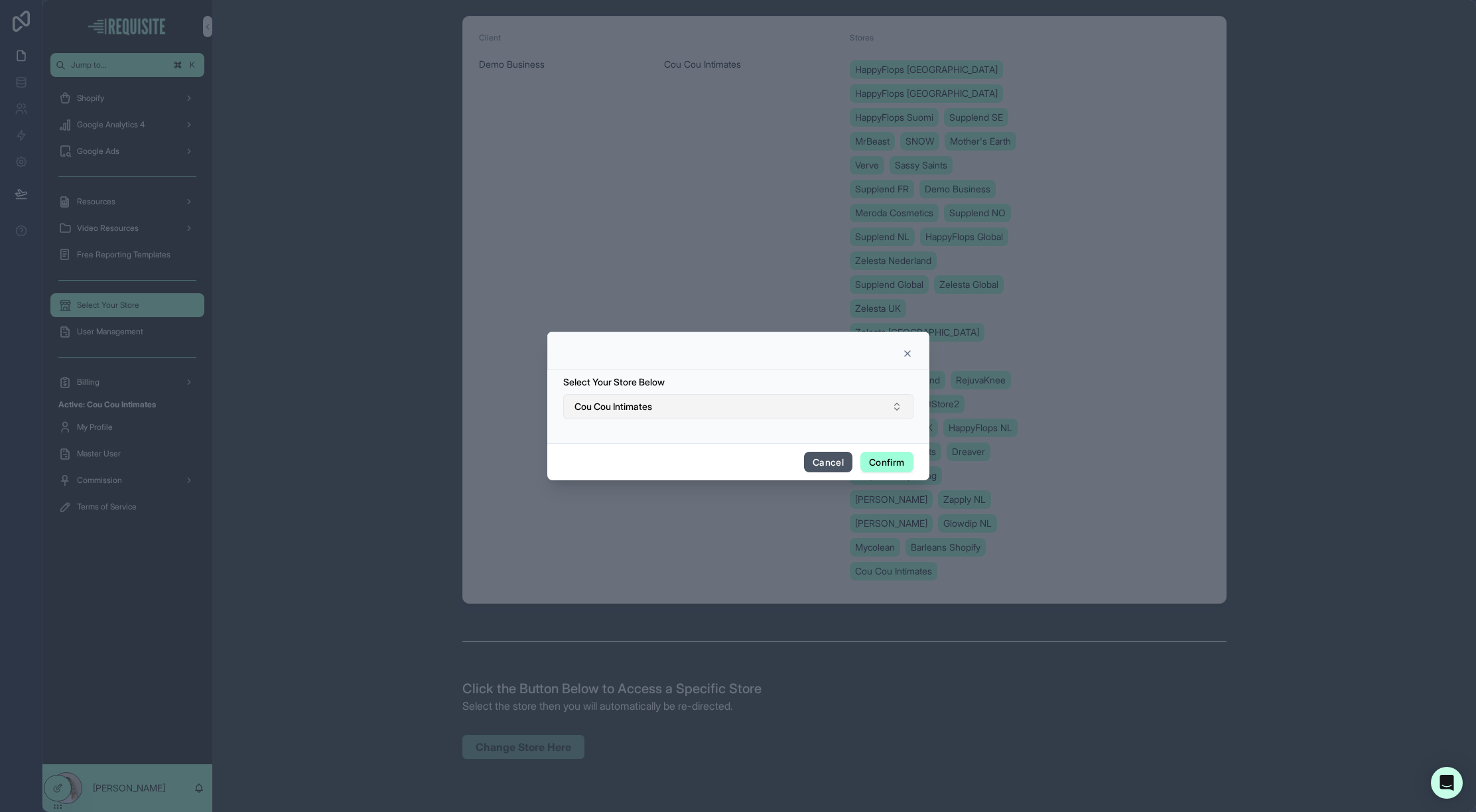
click at [703, 416] on button "Cou Cou Intimates" at bounding box center [738, 407] width 350 height 25
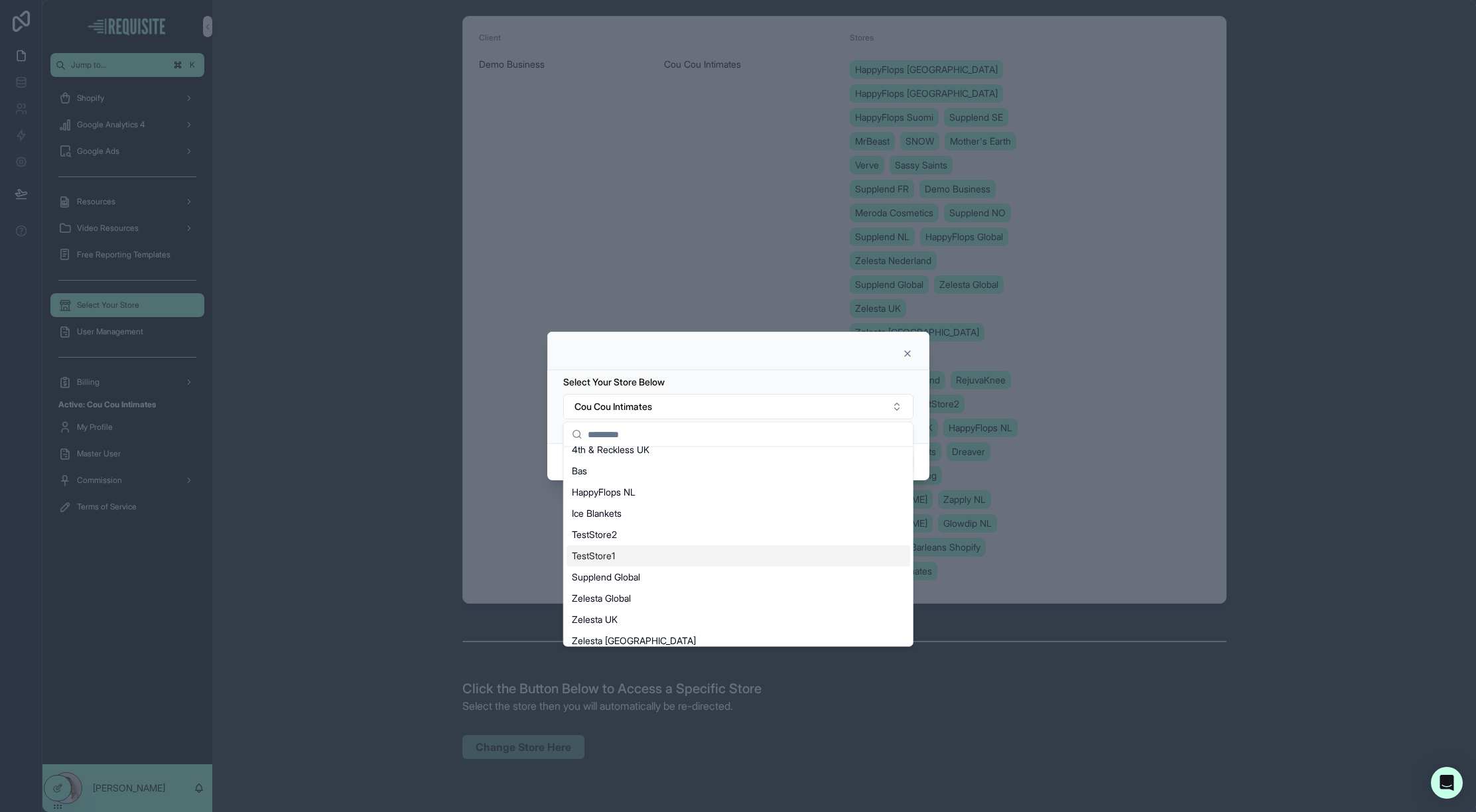
scroll to position [226, 0]
click at [644, 442] on input "text" at bounding box center [746, 435] width 317 height 24
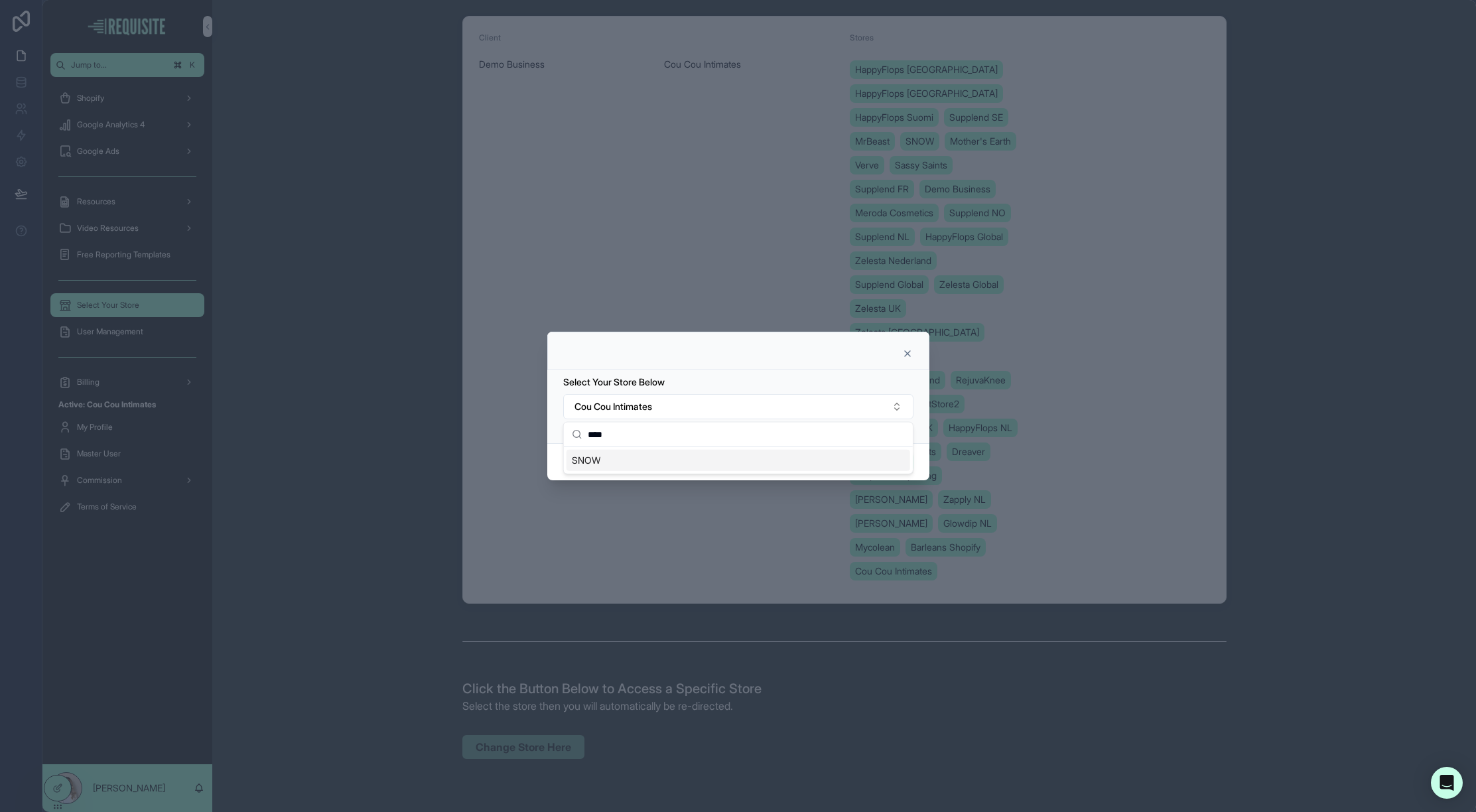
type input "****"
click at [605, 463] on div "SNOW" at bounding box center [738, 460] width 344 height 21
click at [899, 463] on button "Confirm" at bounding box center [887, 462] width 53 height 21
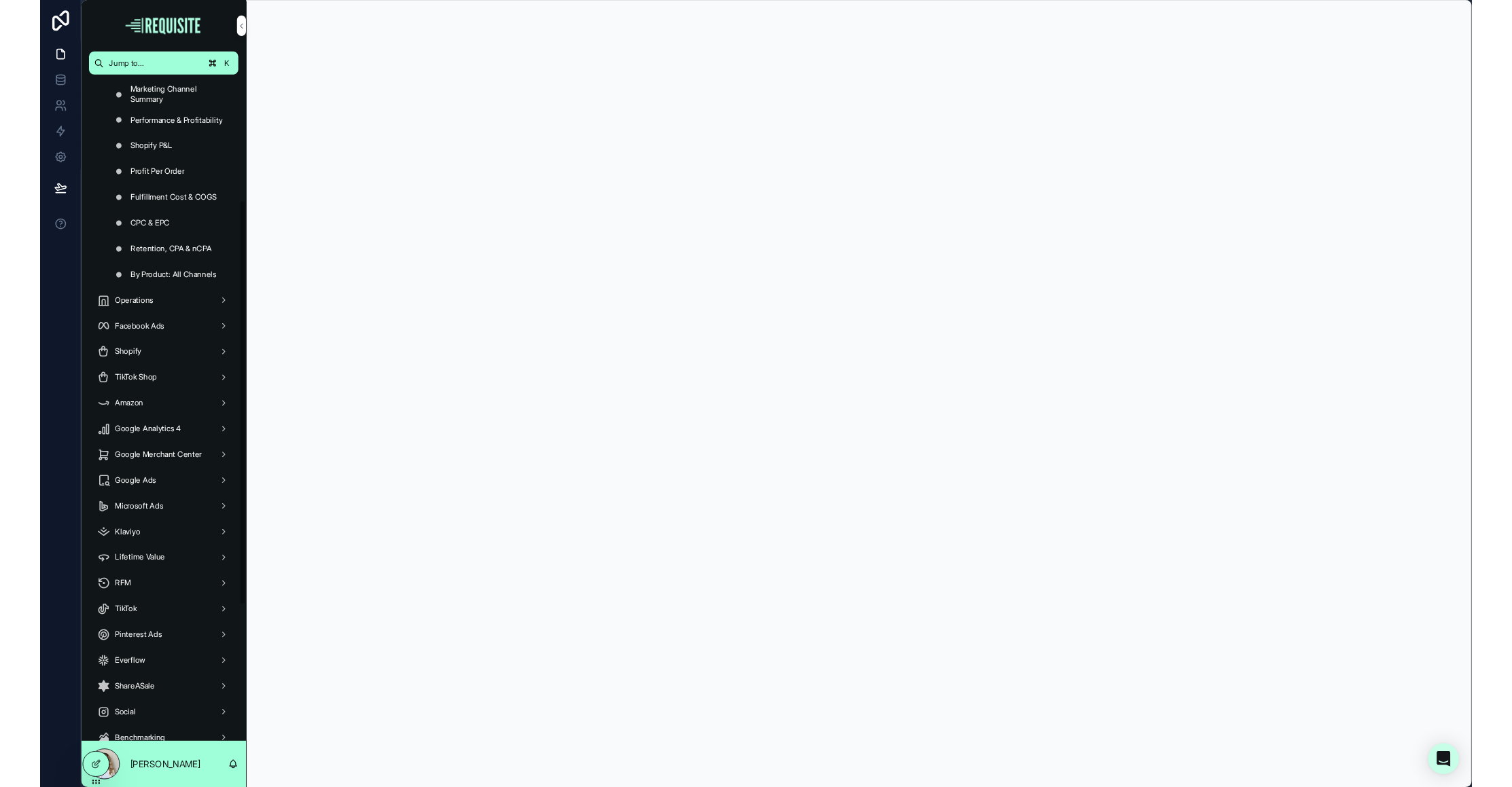
scroll to position [218, 0]
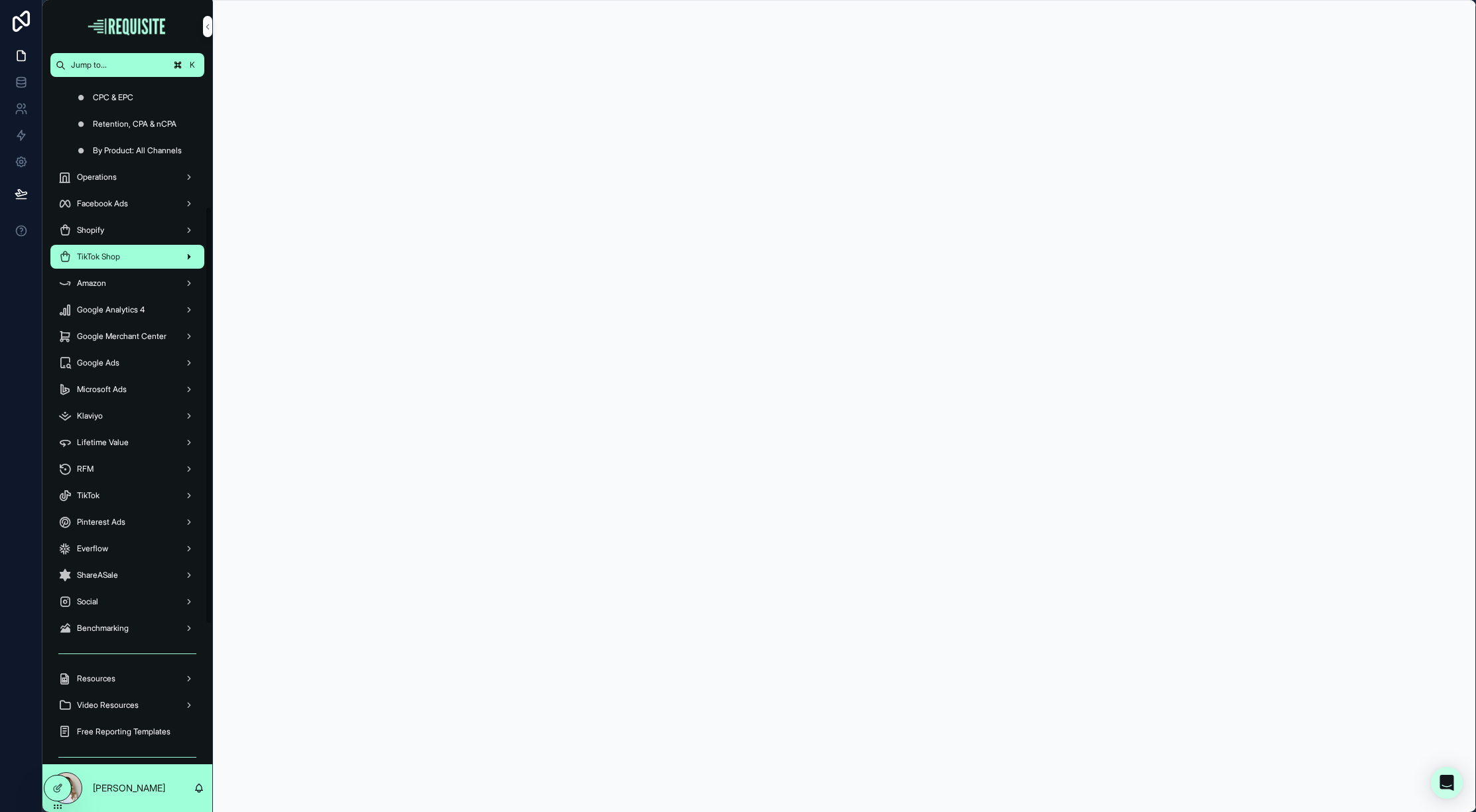
click at [97, 253] on span "TikTok Shop" at bounding box center [99, 256] width 43 height 10
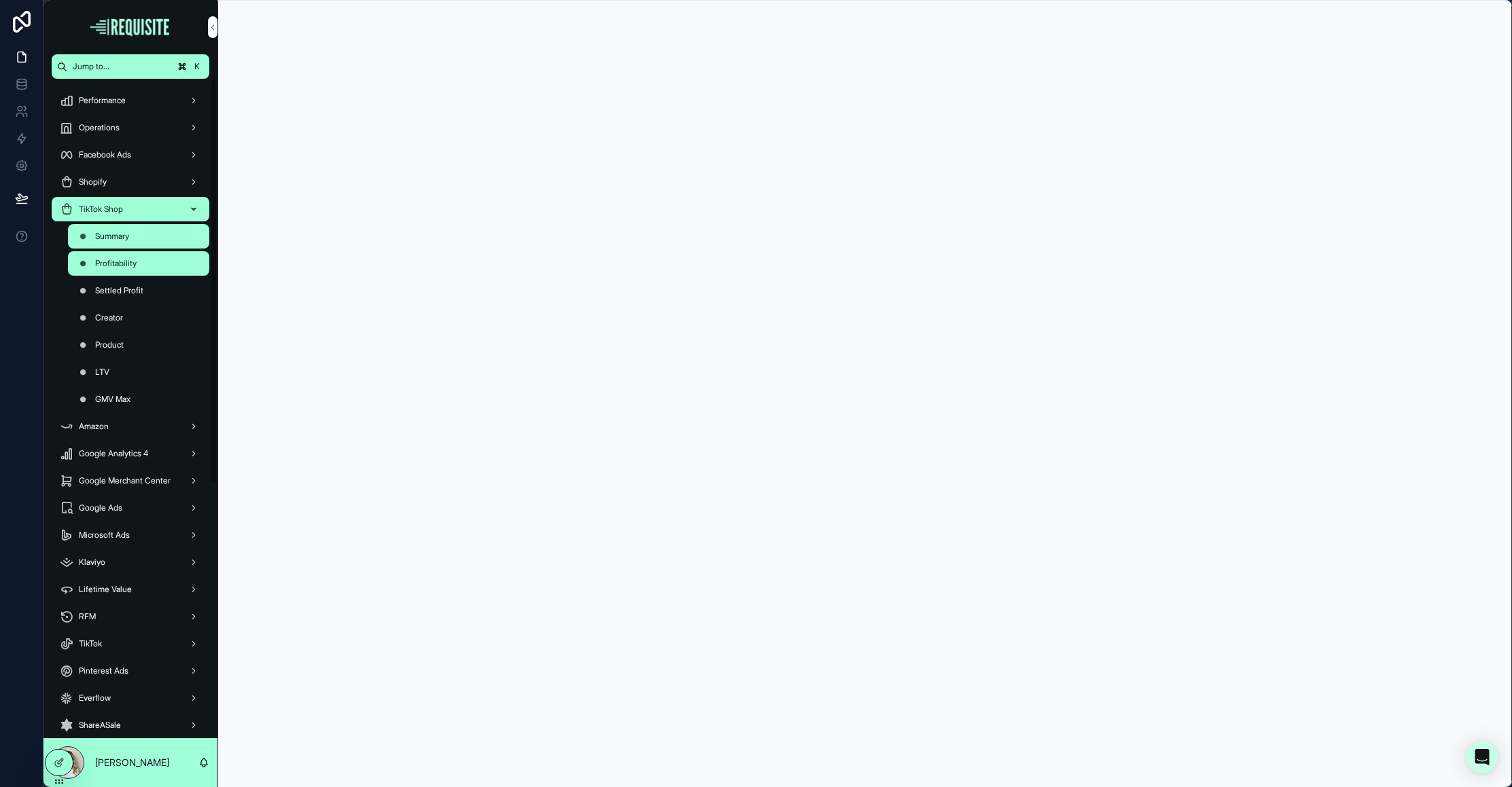
click at [131, 263] on span "Profitability" at bounding box center [116, 263] width 42 height 11
click at [118, 378] on div "LTV" at bounding box center [138, 372] width 125 height 22
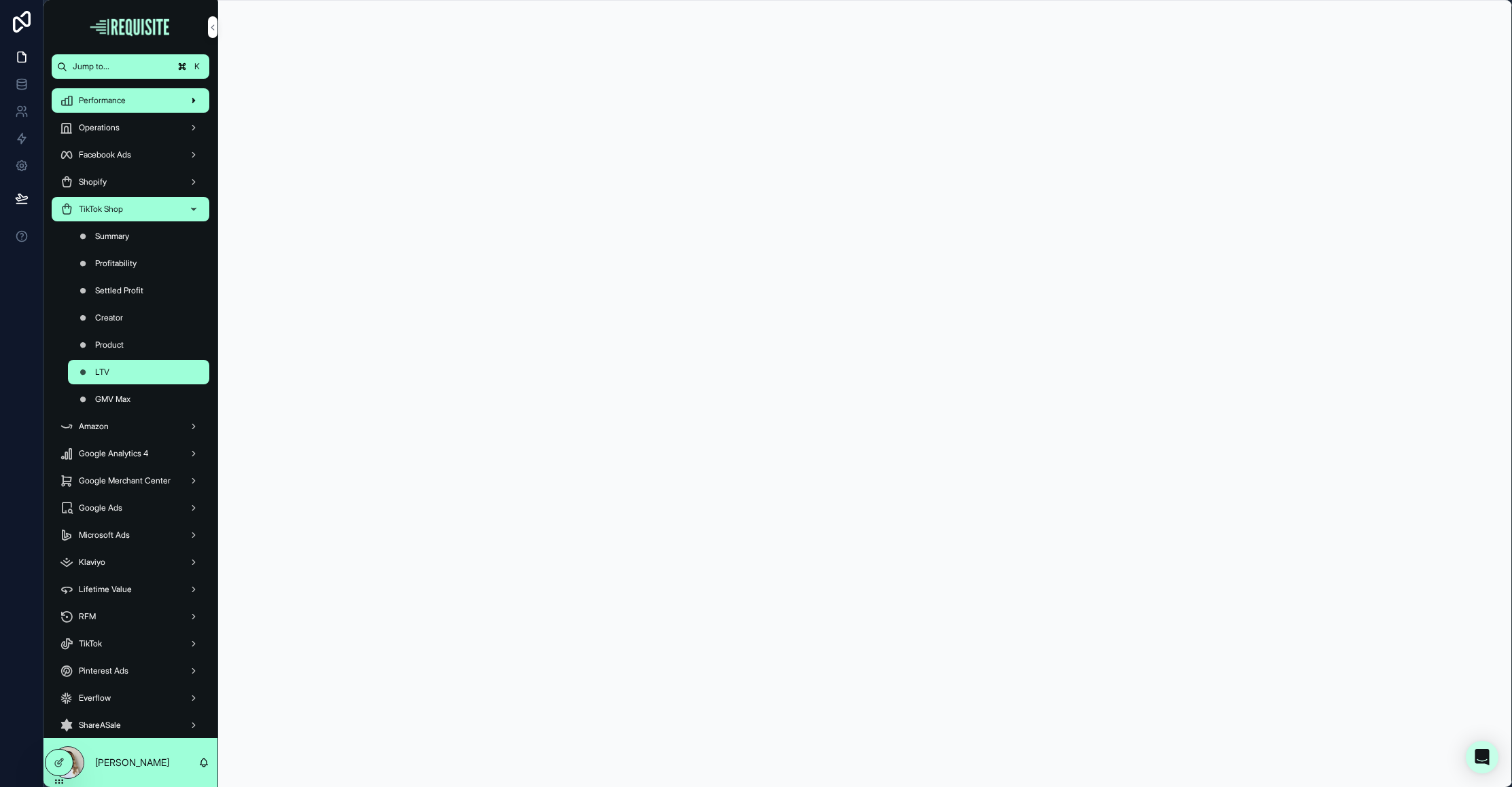
click at [113, 107] on div "Performance" at bounding box center [130, 100] width 141 height 22
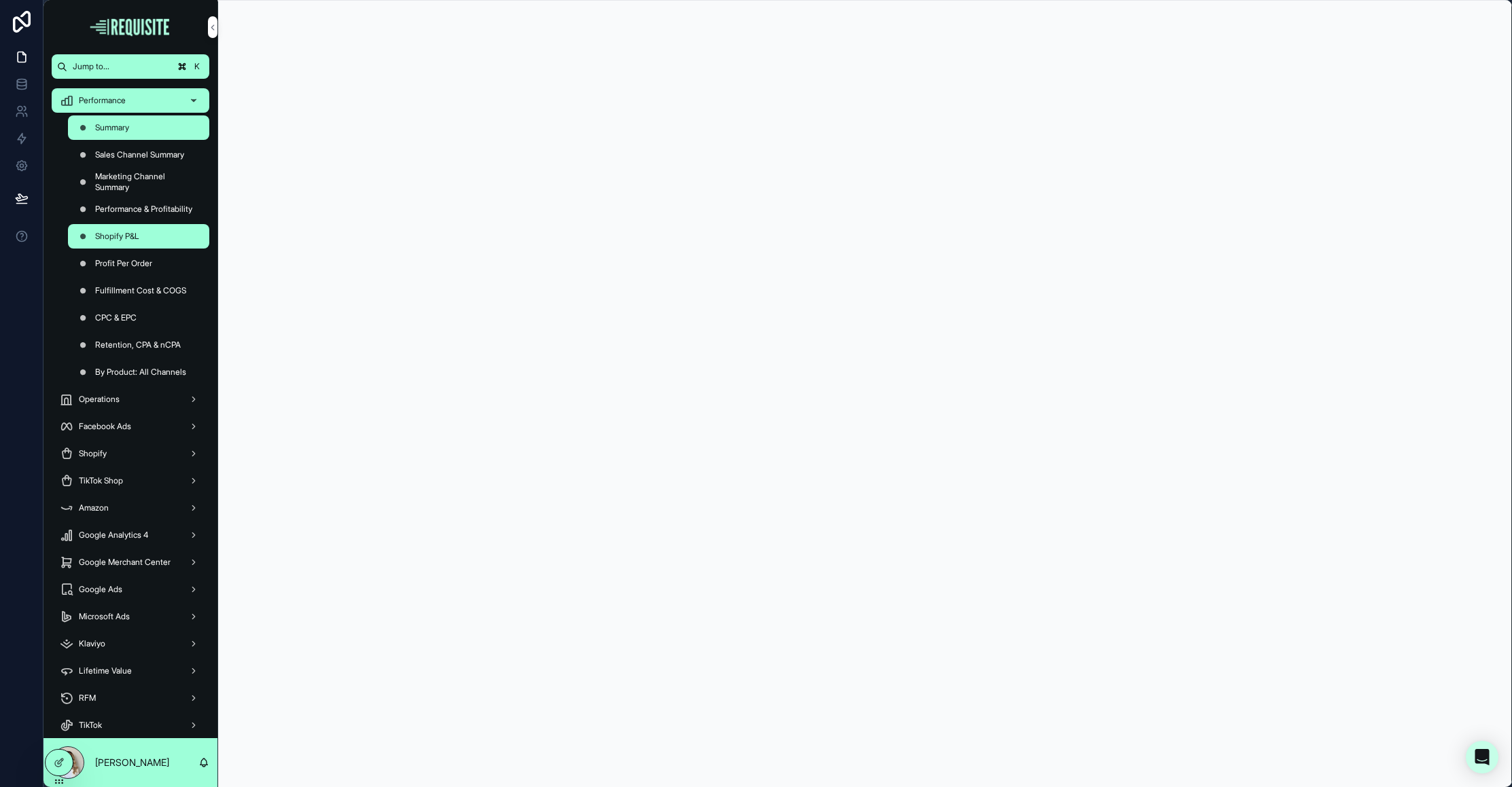
click at [135, 228] on div "Shopify P&L" at bounding box center [138, 237] width 125 height 22
click at [135, 445] on div "Shopify" at bounding box center [130, 453] width 141 height 22
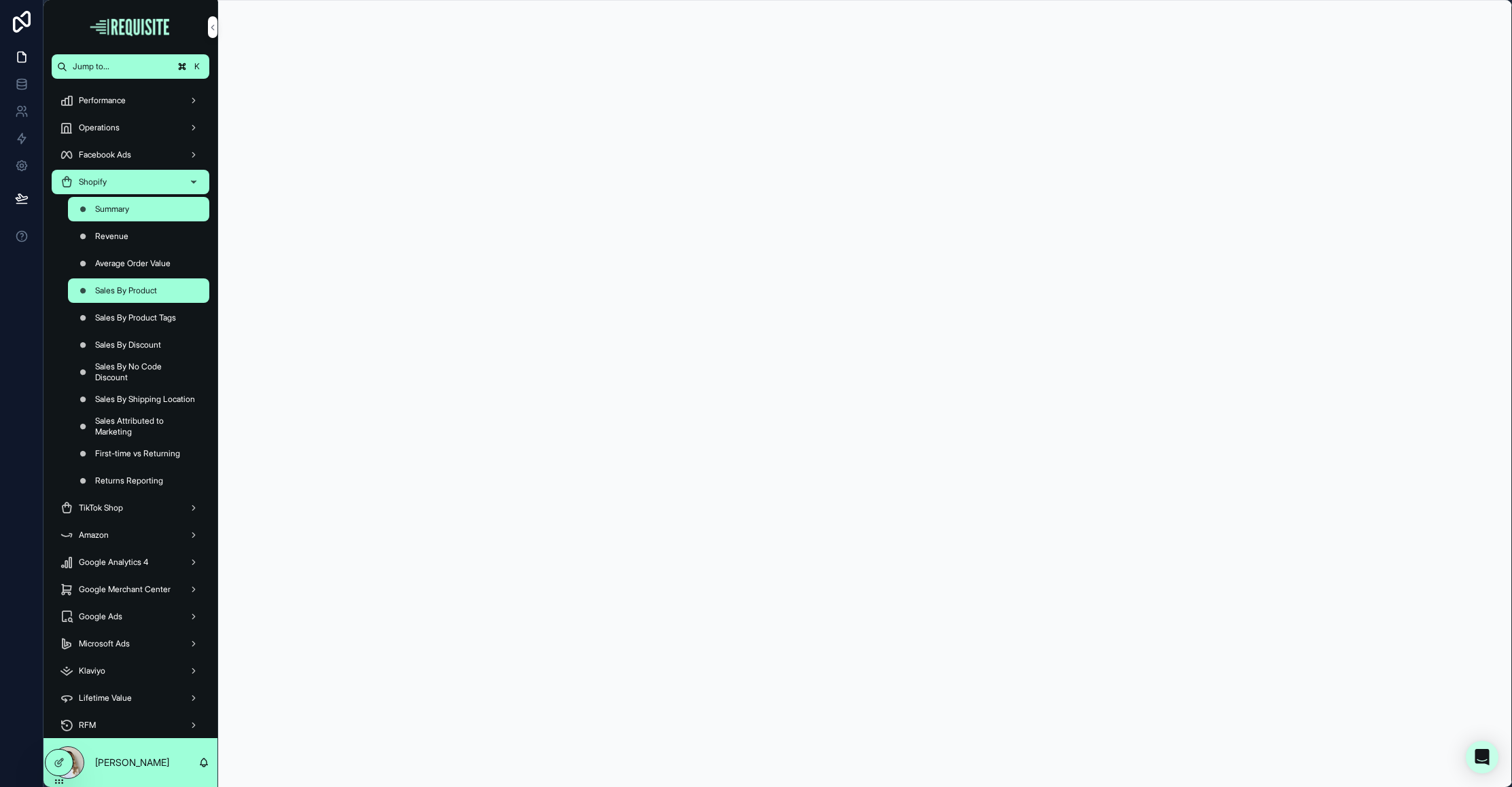
click at [131, 291] on span "Sales By Product" at bounding box center [126, 290] width 62 height 11
click at [129, 104] on div "Performance" at bounding box center [130, 100] width 141 height 22
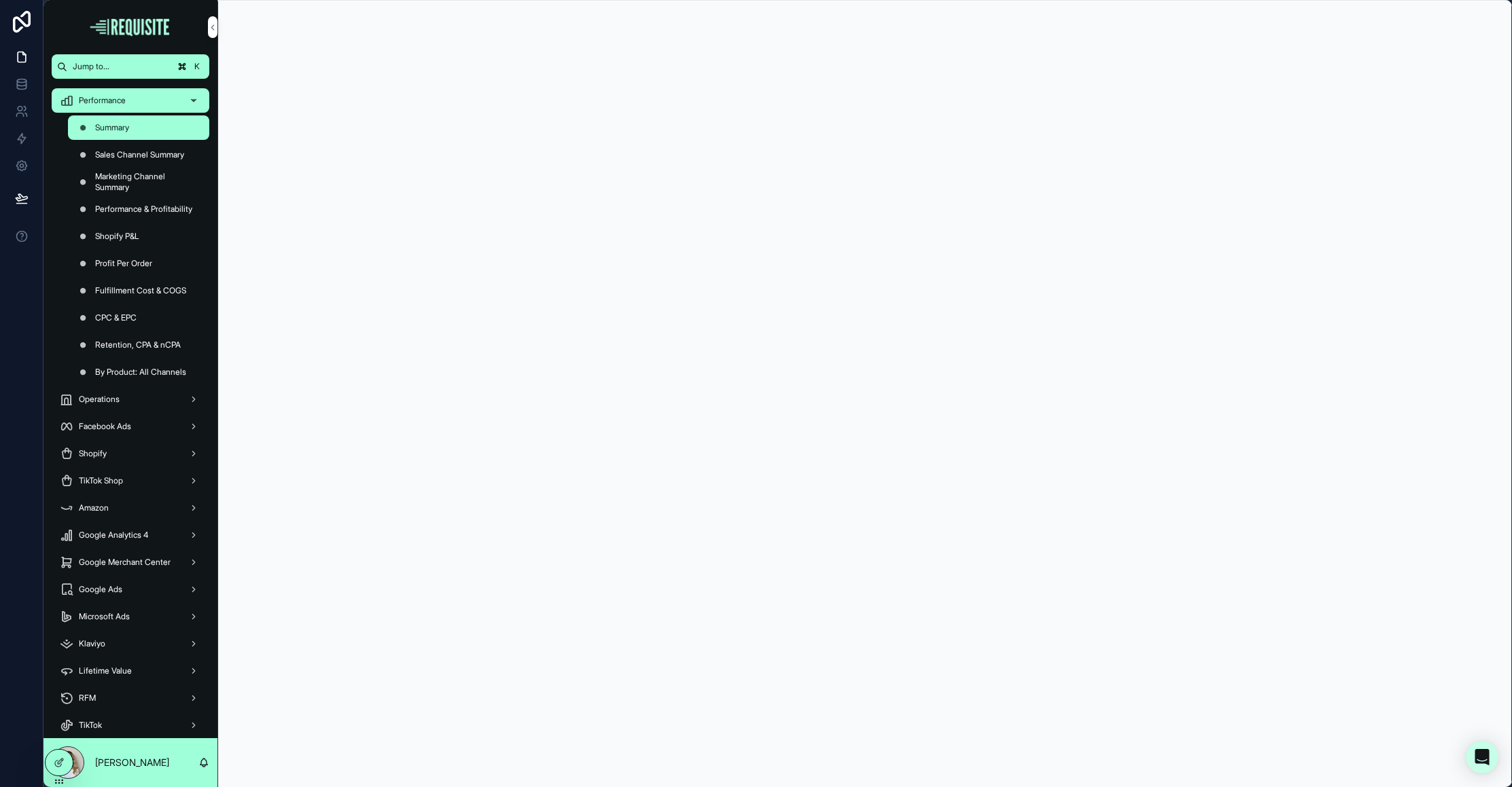
click at [137, 249] on div "Summary Sales Channel Summary Marketing Channel Summary Performance & Profitabi…" at bounding box center [130, 250] width 174 height 272
click at [131, 234] on span "Shopify P&L" at bounding box center [118, 236] width 44 height 11
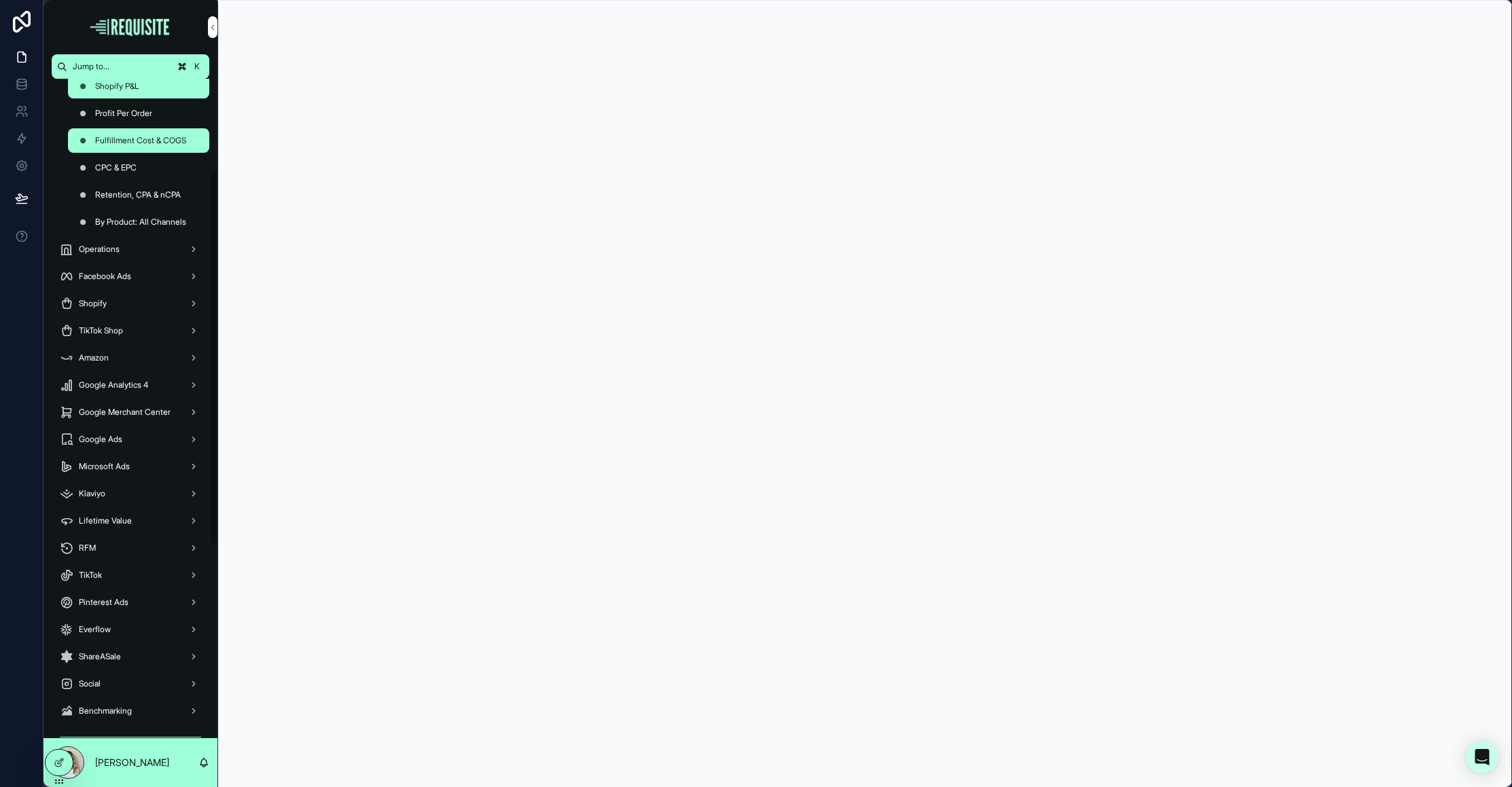
scroll to position [178, 0]
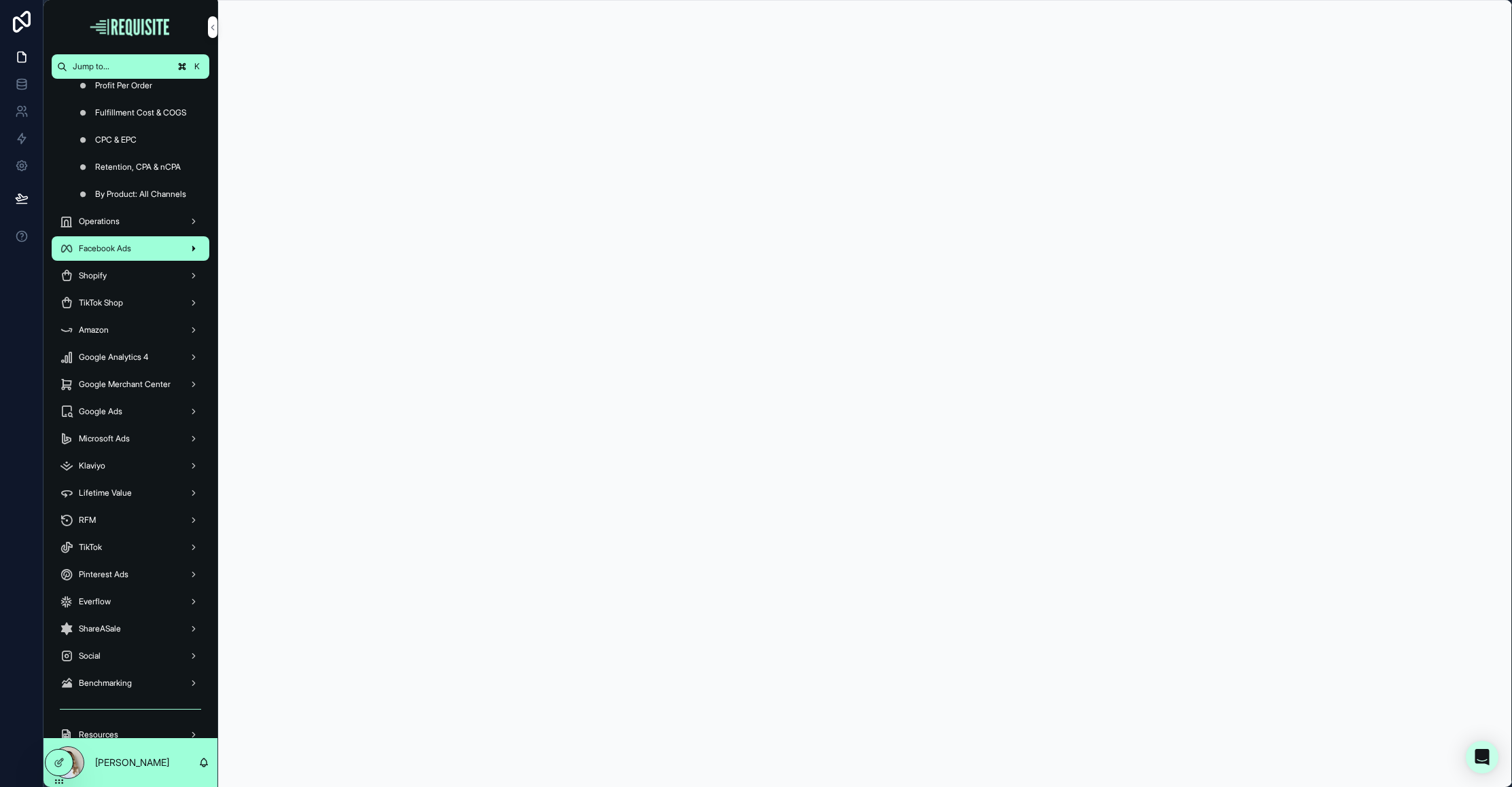
click at [108, 253] on span "Facebook Ads" at bounding box center [105, 248] width 52 height 11
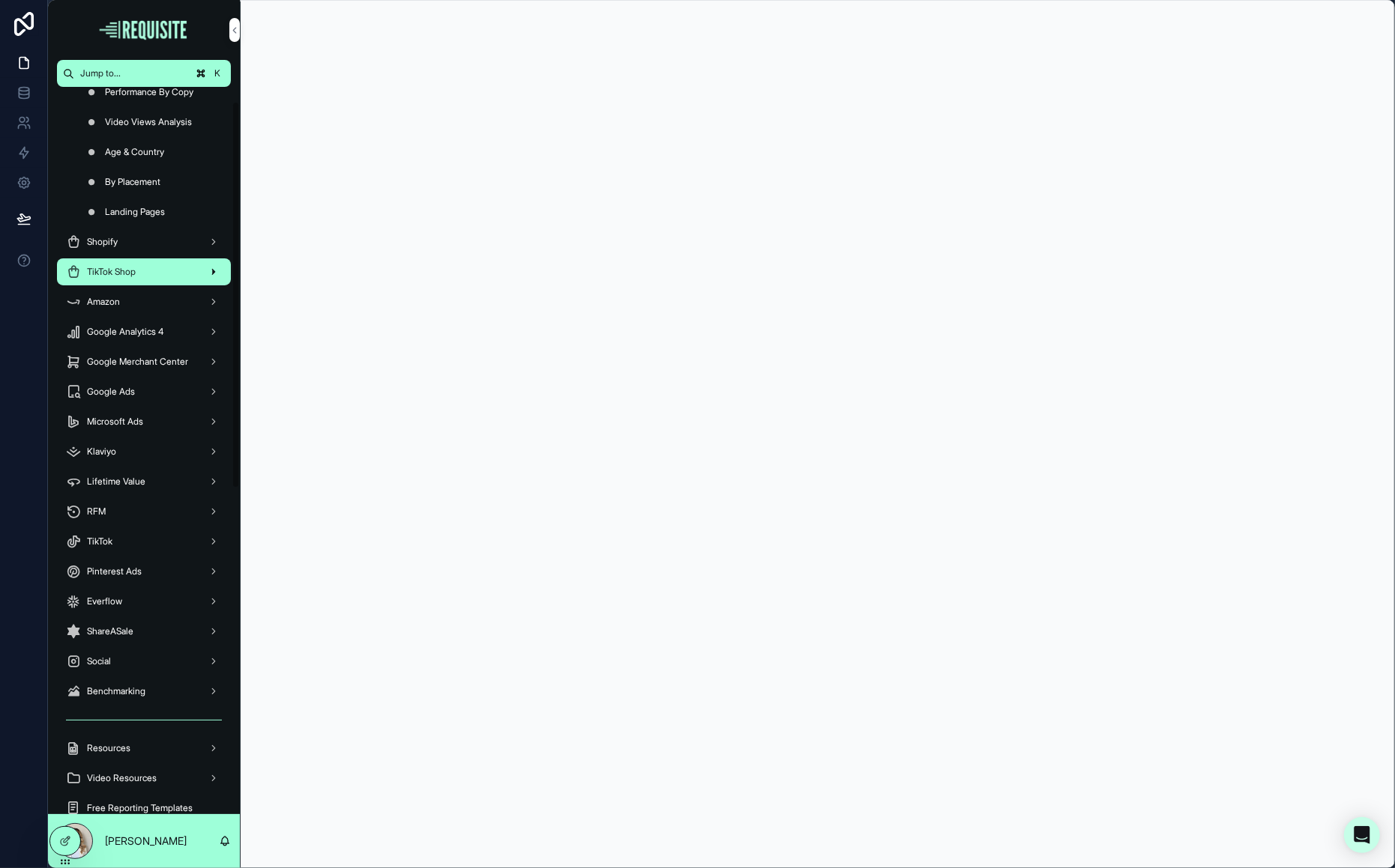
scroll to position [0, 0]
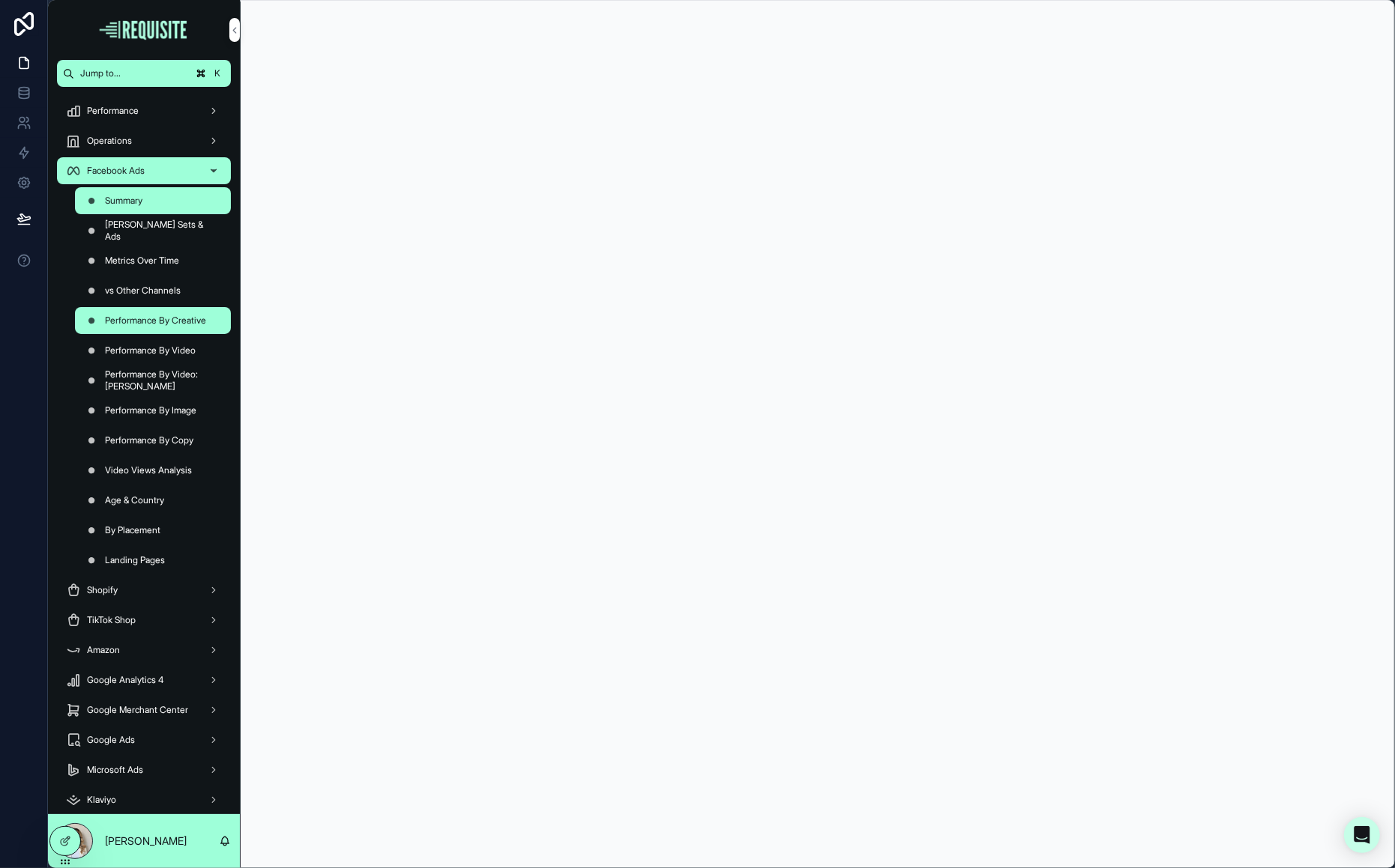
click at [155, 316] on span "Performance By Creative" at bounding box center [156, 320] width 101 height 12
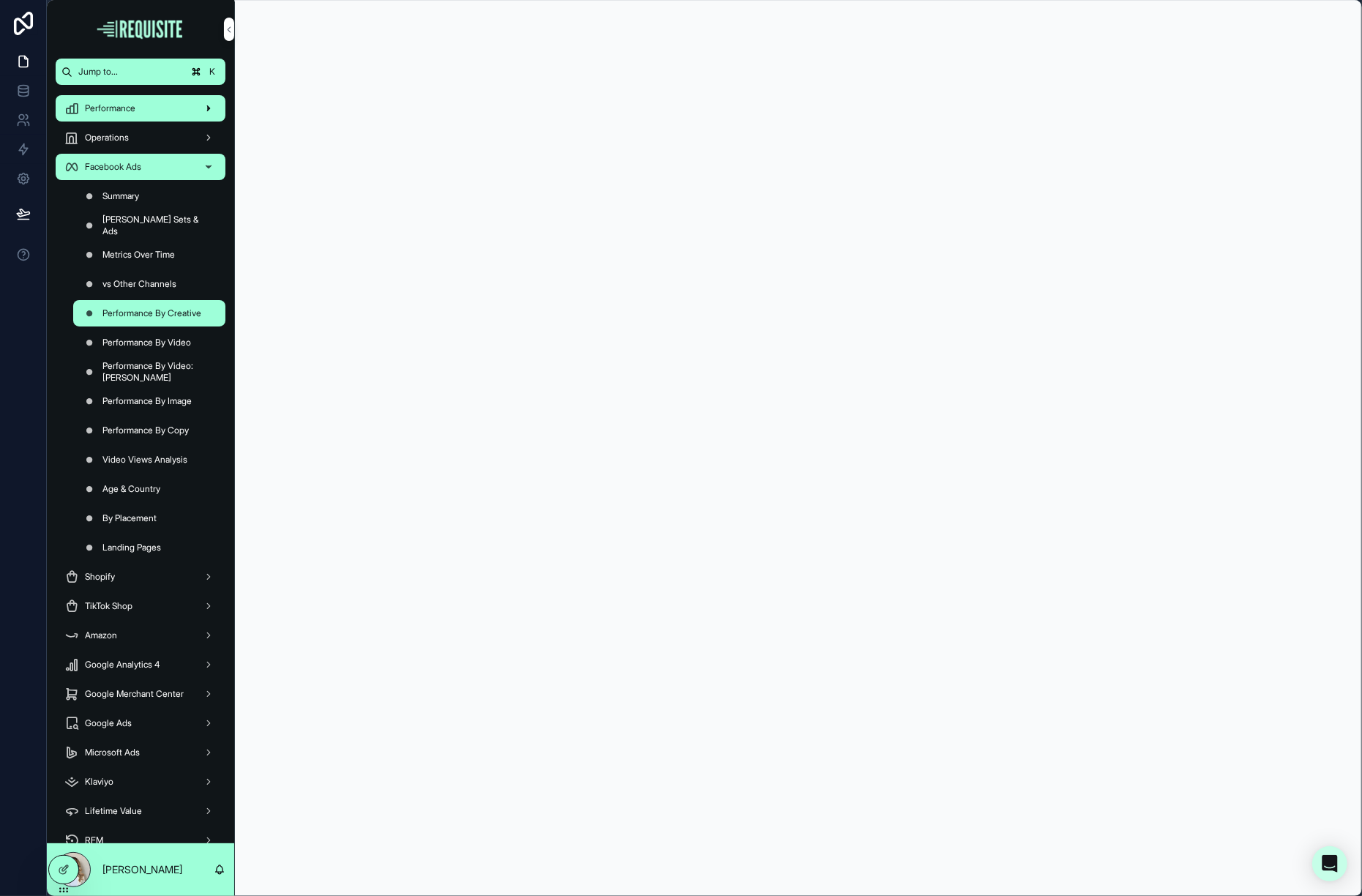
click at [145, 119] on div "Performance" at bounding box center [140, 108] width 152 height 24
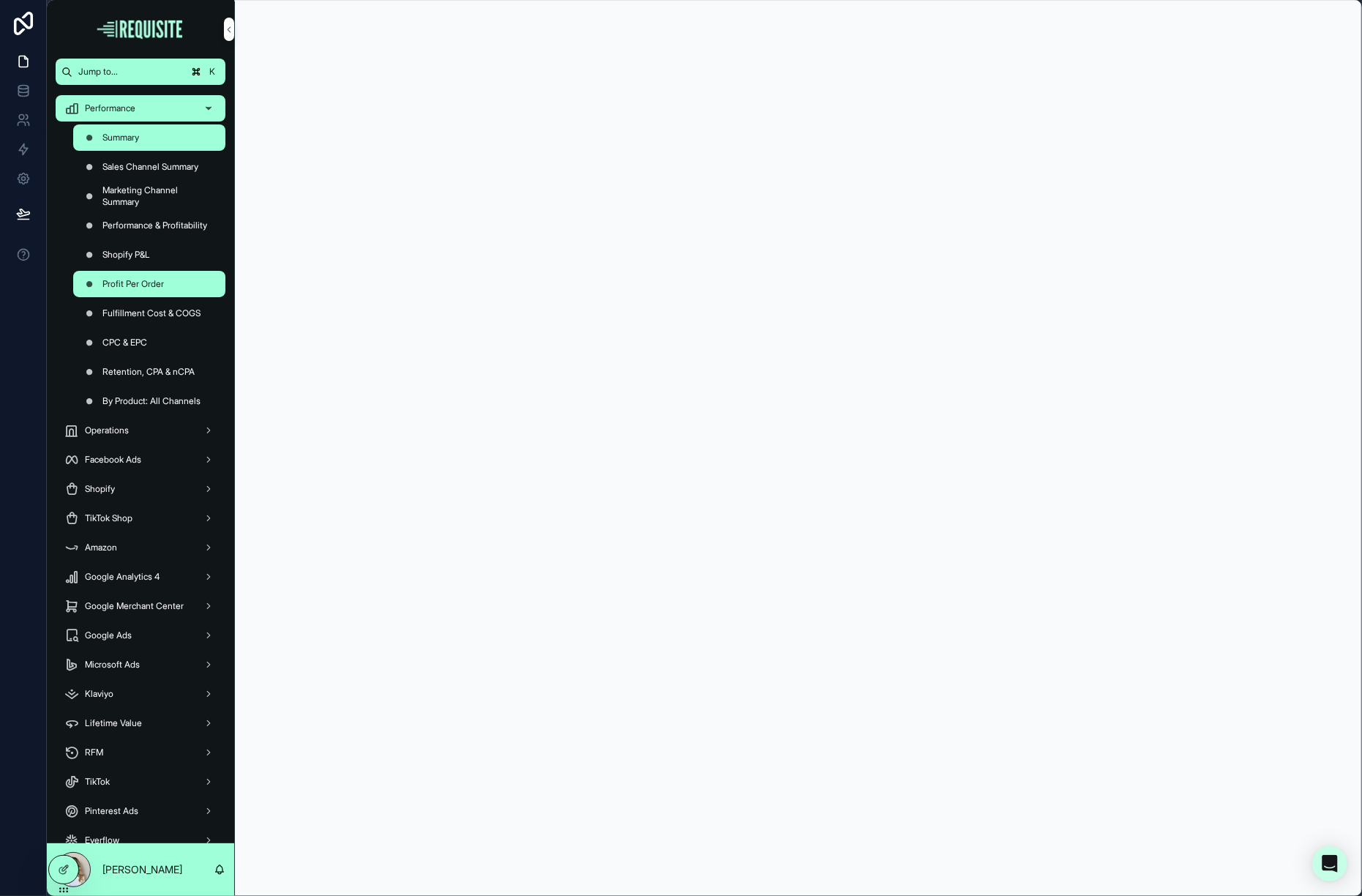
click at [151, 287] on span "Profit Per Order" at bounding box center [134, 284] width 62 height 11
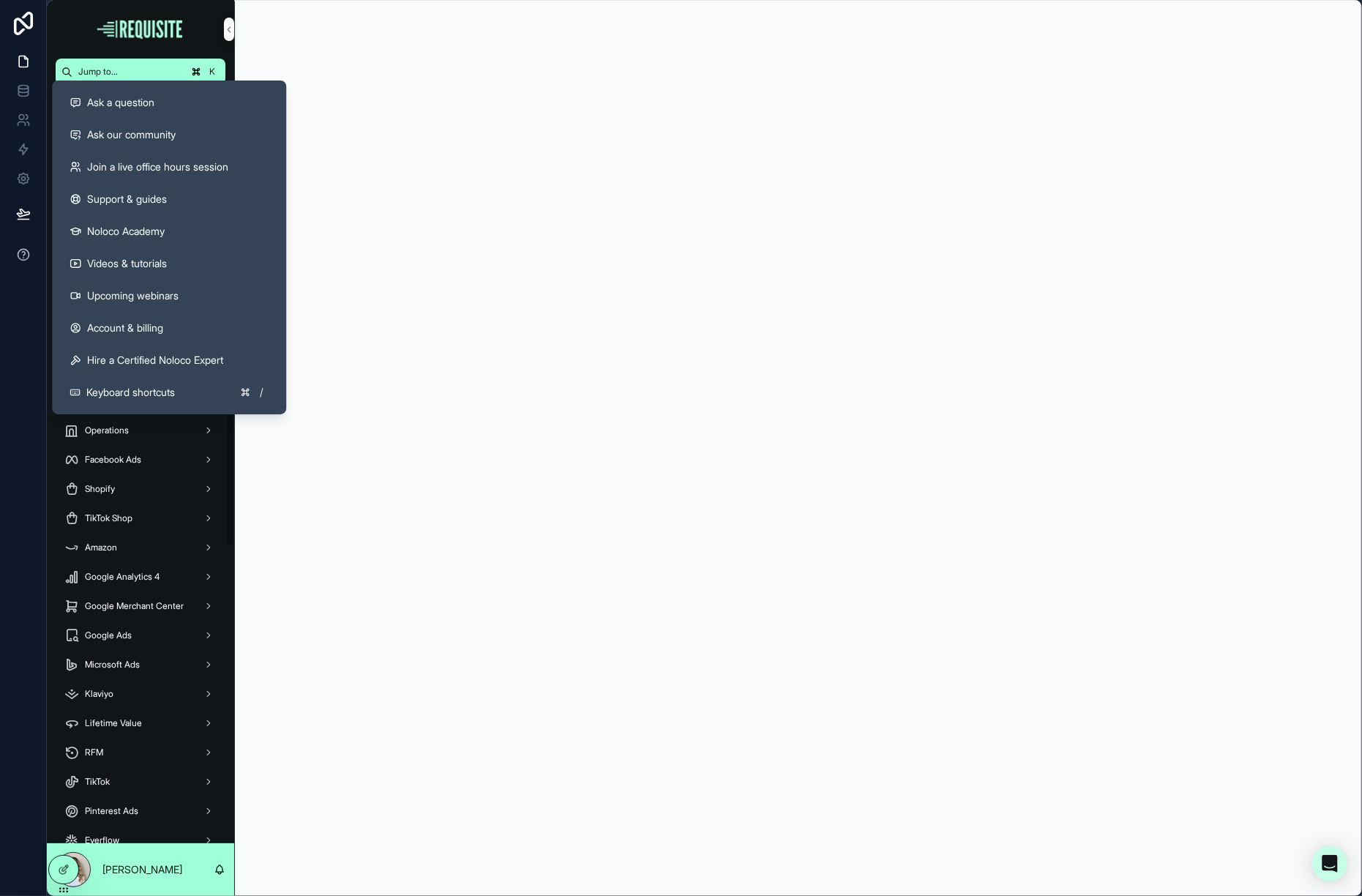
click at [18, 241] on button at bounding box center [23, 255] width 46 height 41
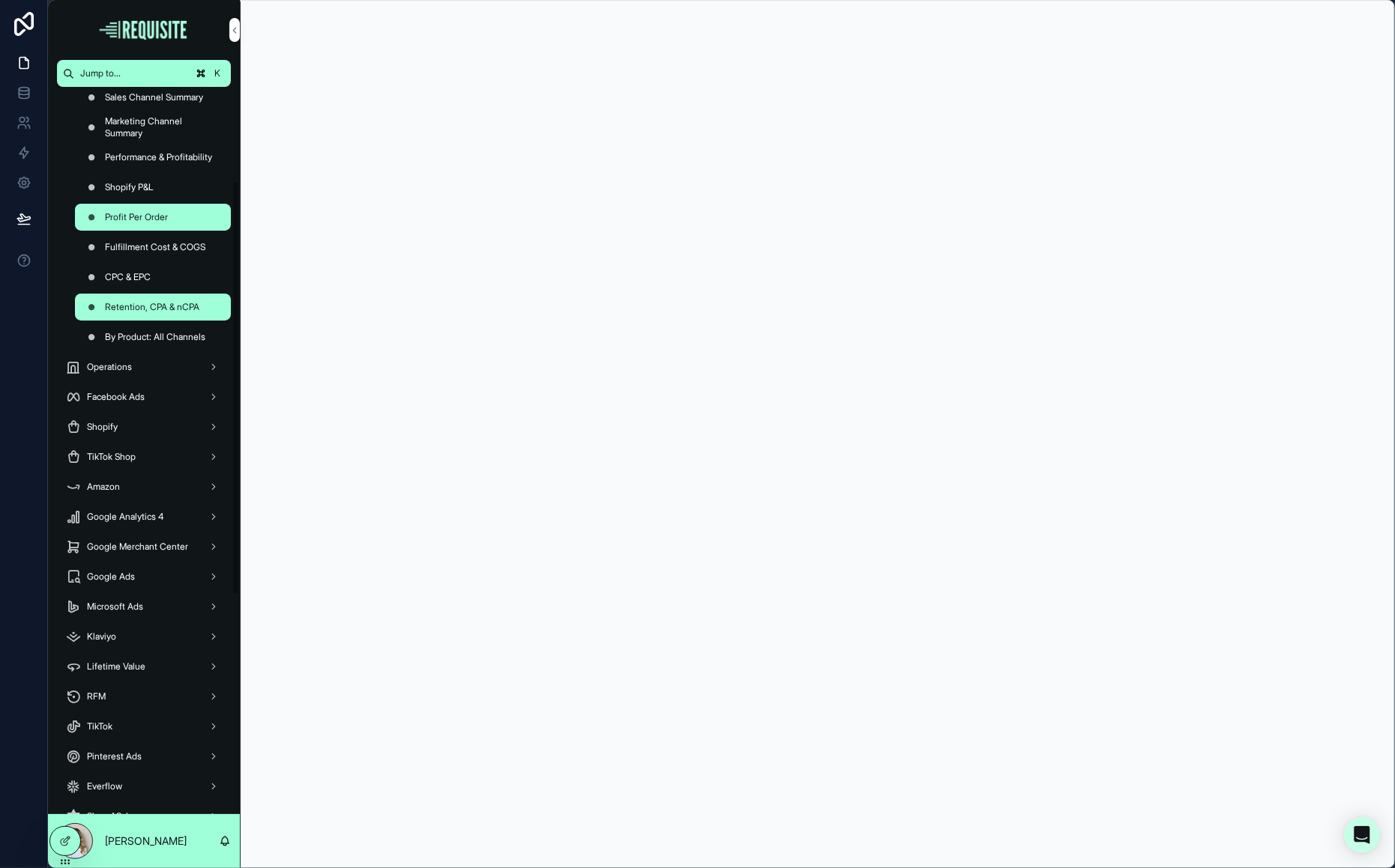
scroll to position [165, 0]
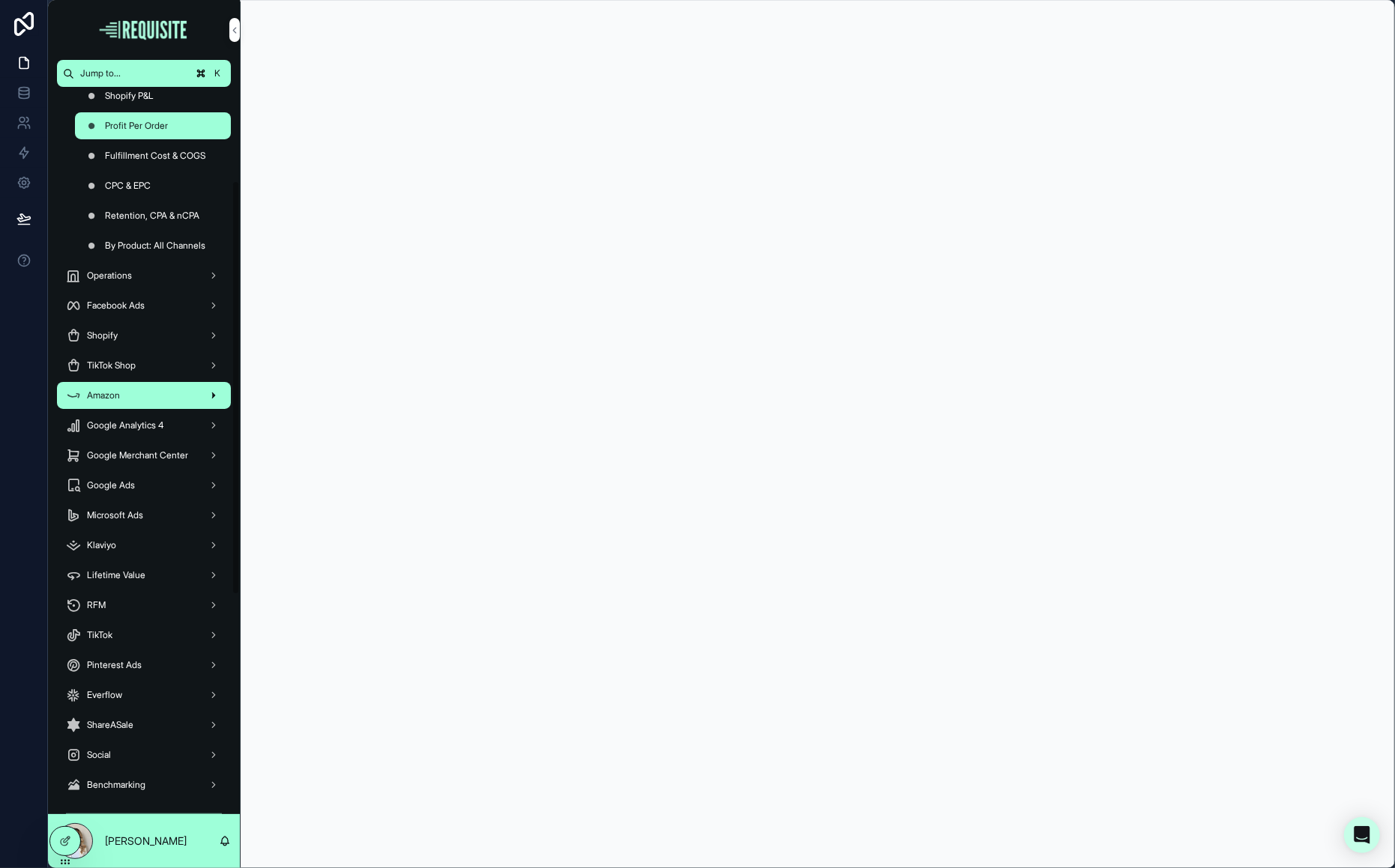
click at [128, 400] on div "Amazon" at bounding box center [143, 396] width 156 height 24
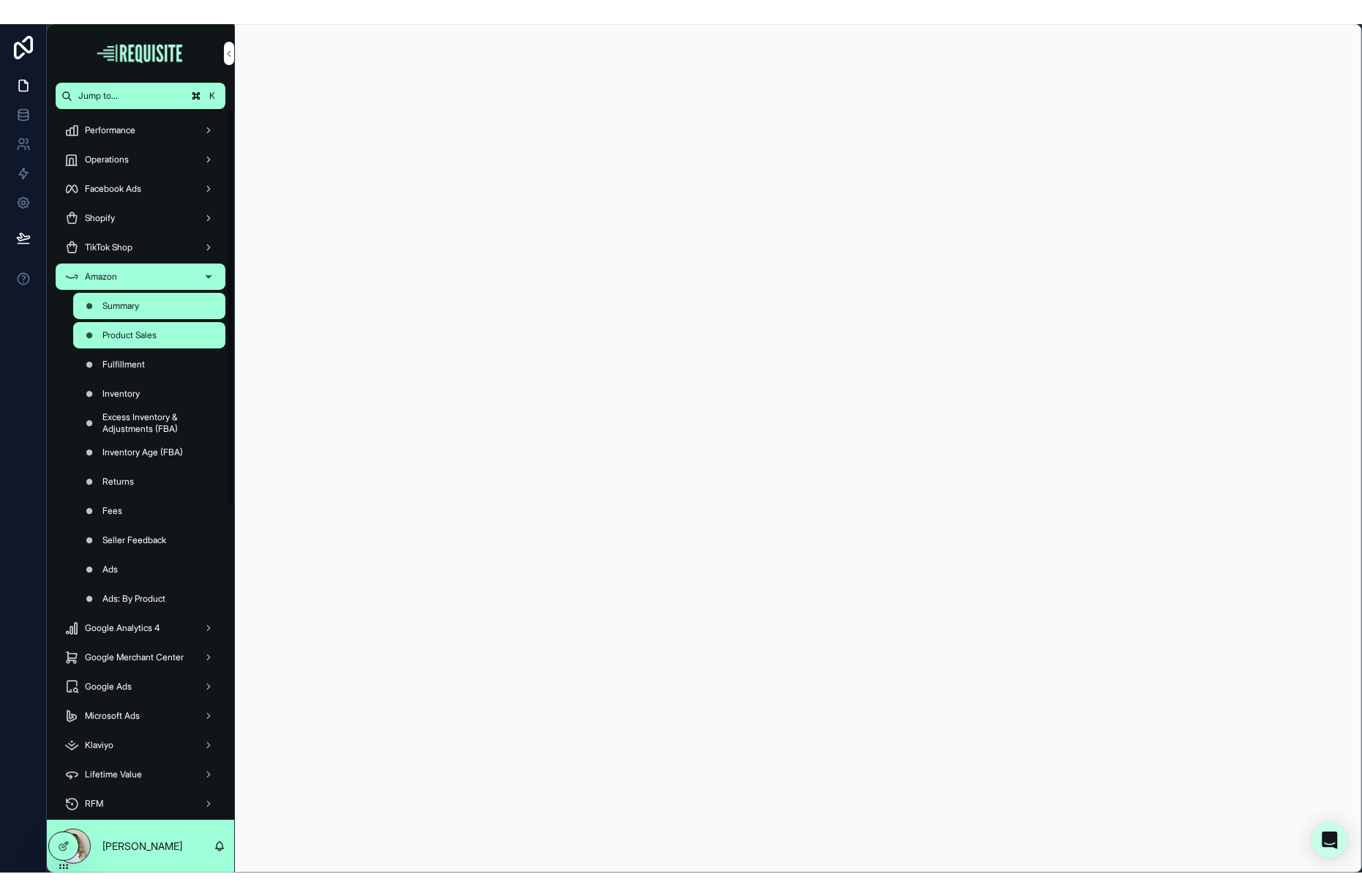
scroll to position [0, 0]
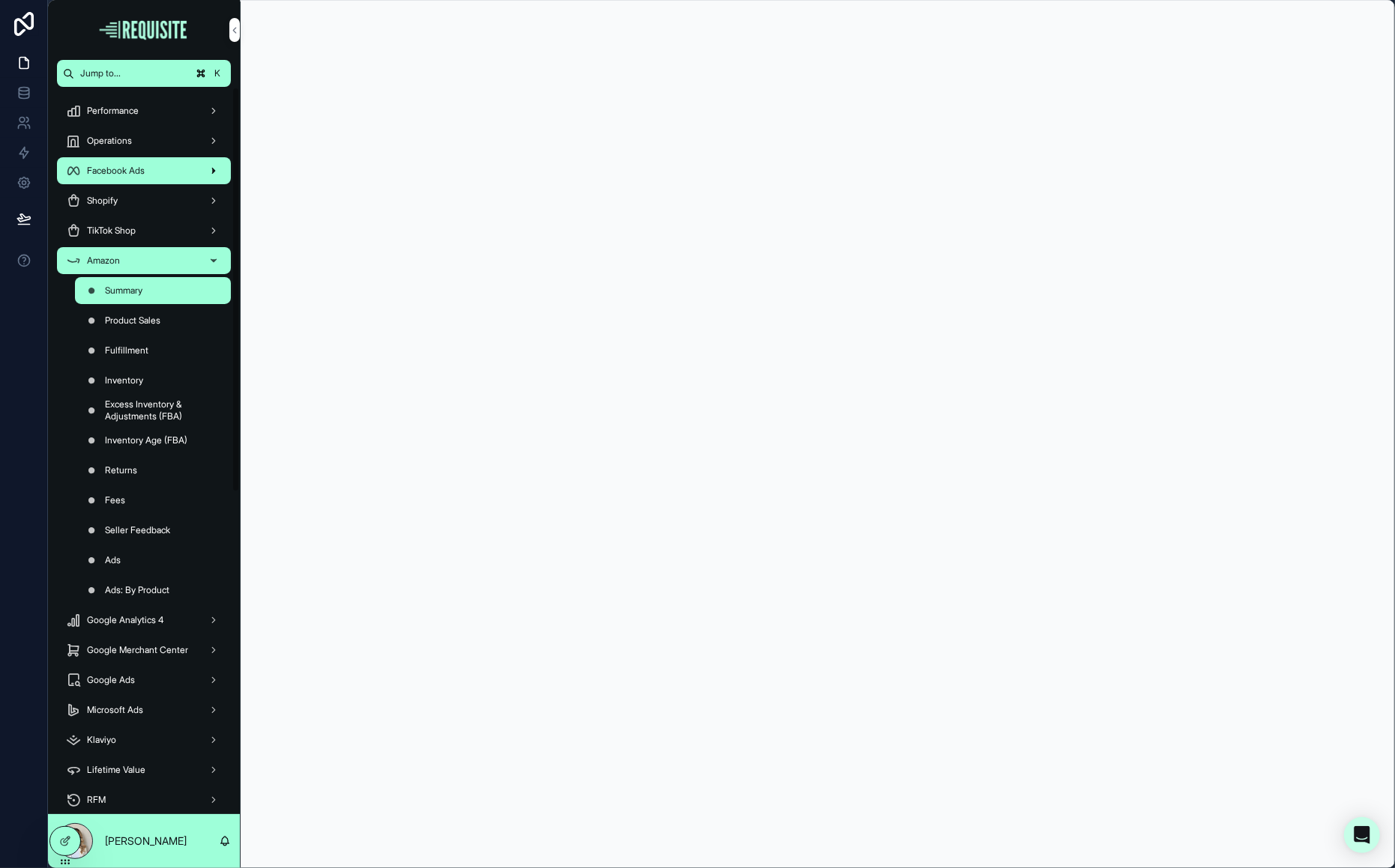
click at [123, 168] on span "Facebook Ads" at bounding box center [116, 170] width 58 height 12
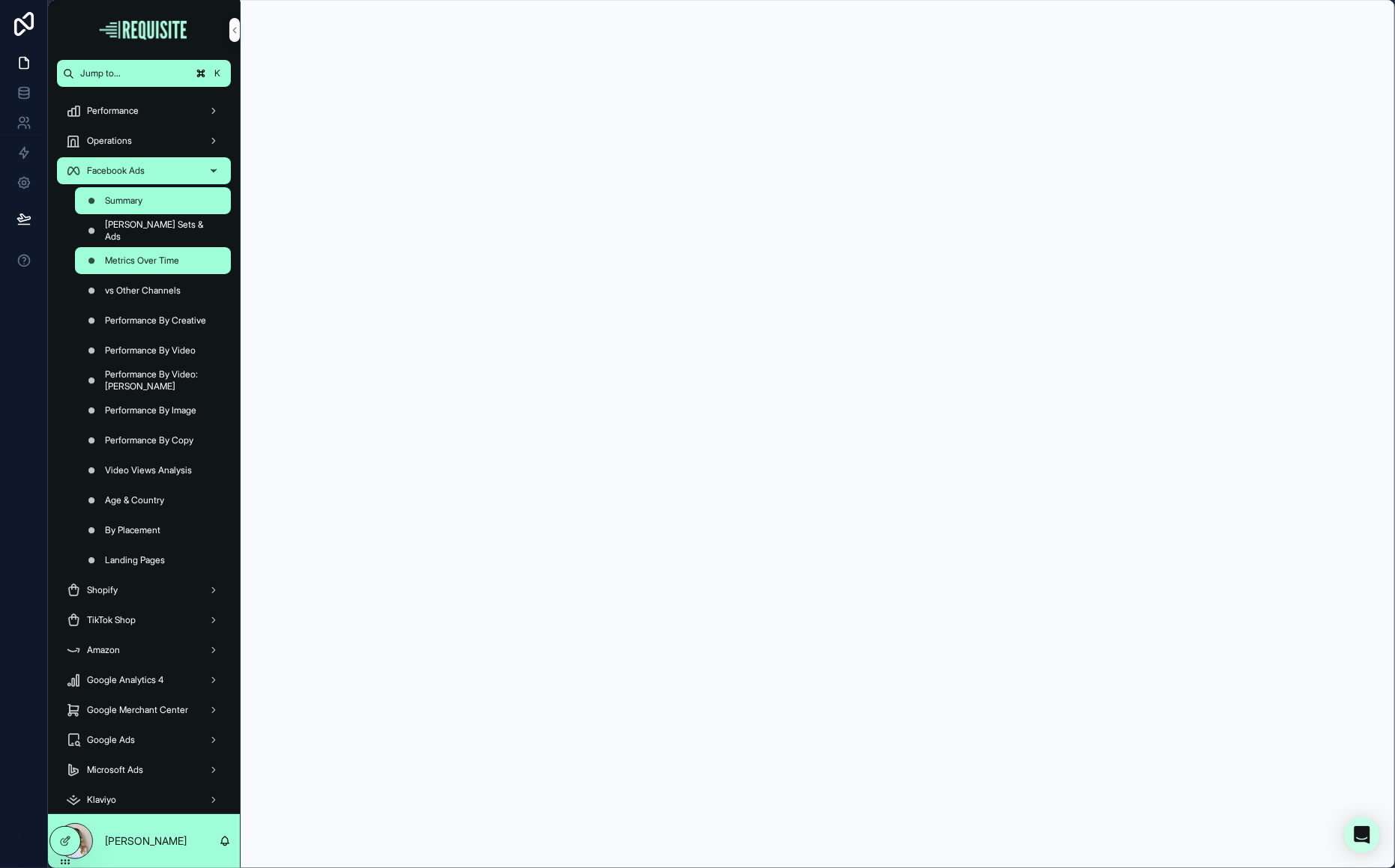
click at [177, 264] on span "Metrics Over Time" at bounding box center [142, 260] width 74 height 12
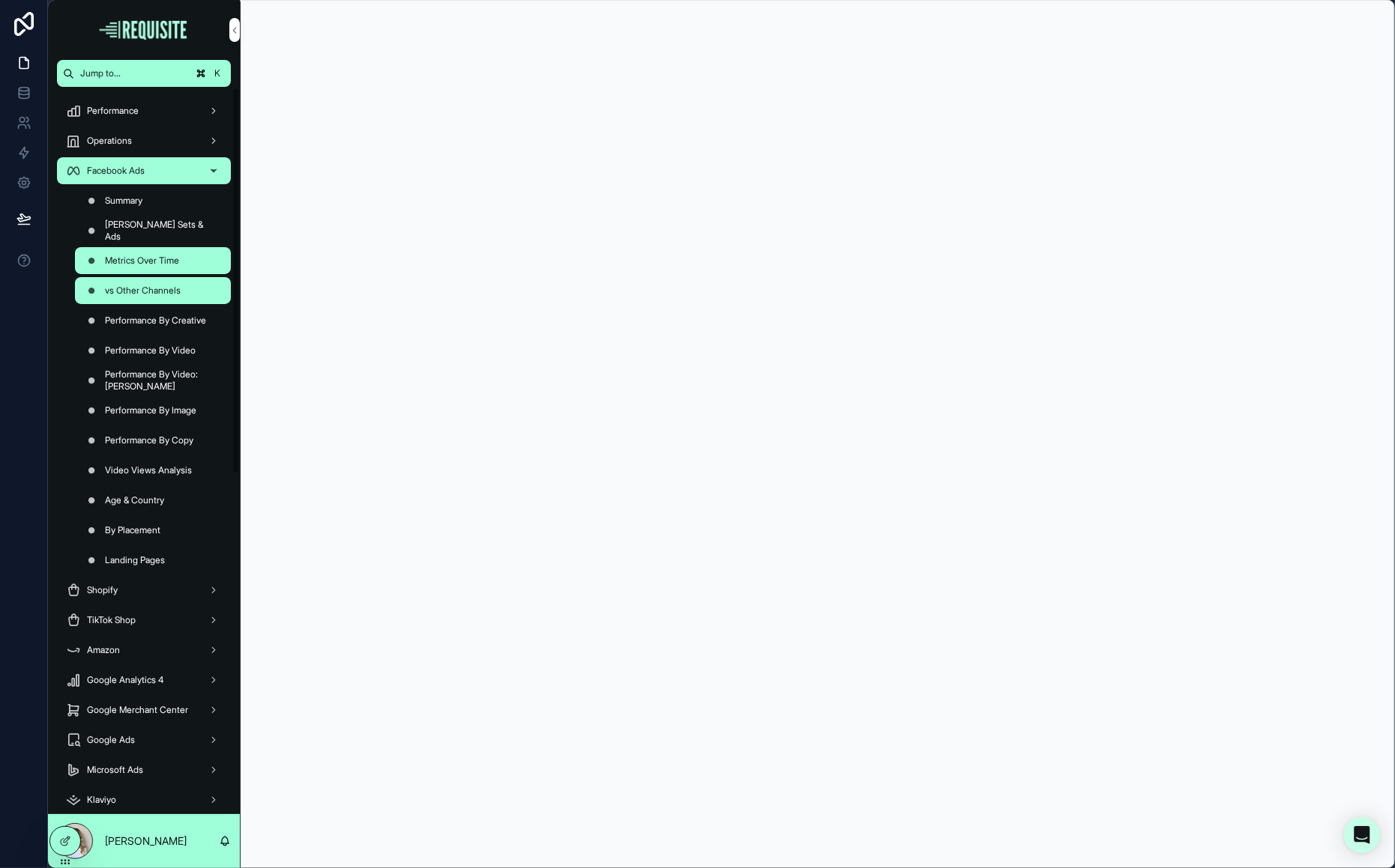
click at [146, 303] on link "vs Other Channels" at bounding box center [152, 291] width 156 height 27
